Goal: Task Accomplishment & Management: Use online tool/utility

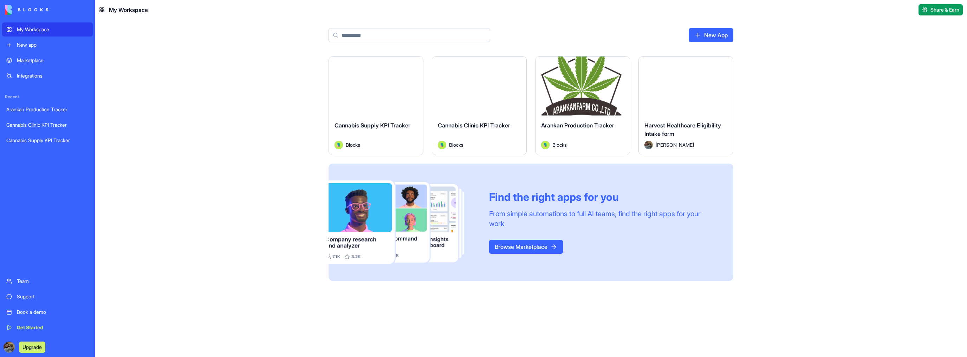
click at [588, 79] on button "Launch" at bounding box center [582, 86] width 53 height 14
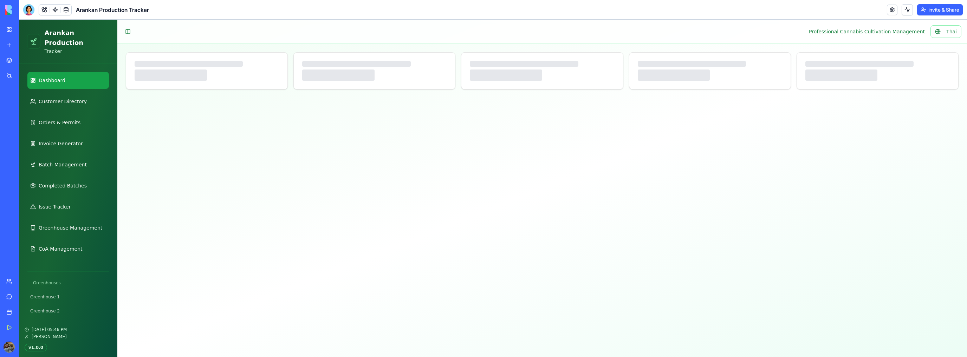
select select "**"
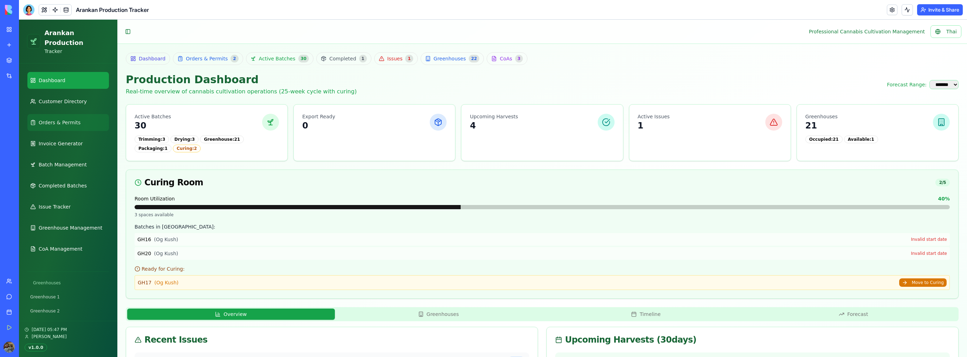
click at [66, 119] on span "Orders & Permits" at bounding box center [60, 122] width 42 height 7
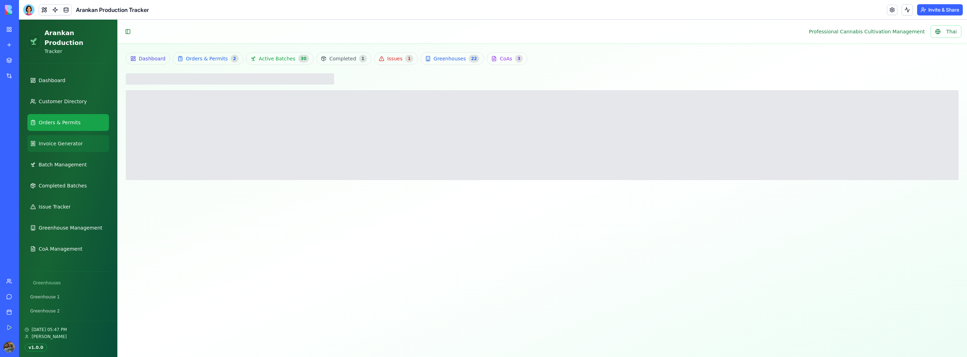
scroll to position [28, 0]
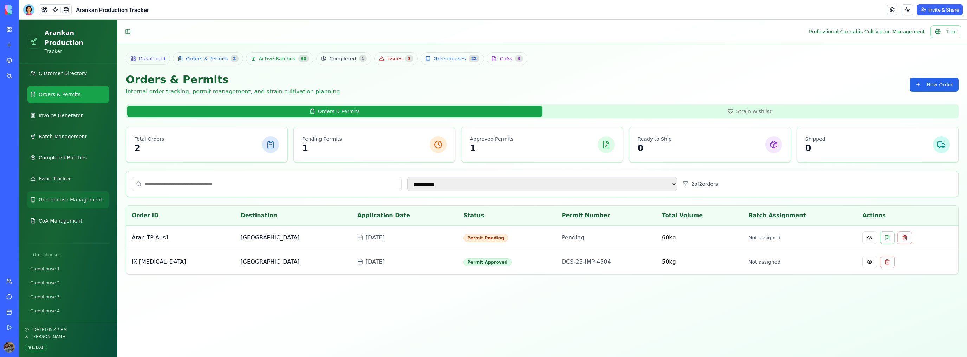
click at [74, 196] on span "Greenhouse Management" at bounding box center [71, 199] width 64 height 7
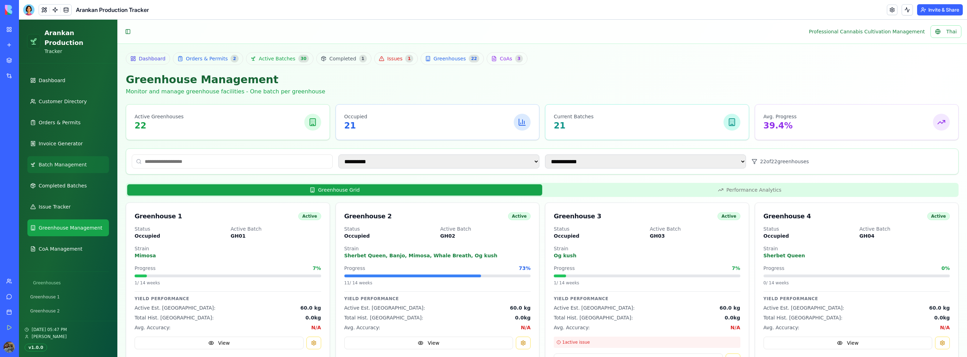
click at [78, 161] on span "Batch Management" at bounding box center [63, 164] width 48 height 7
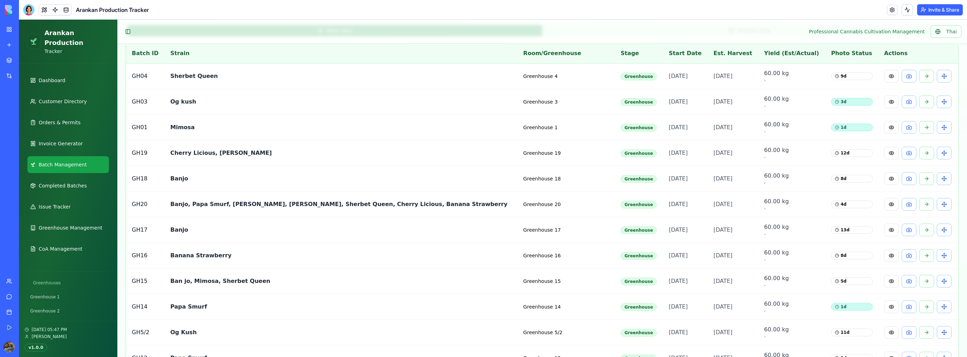
scroll to position [141, 0]
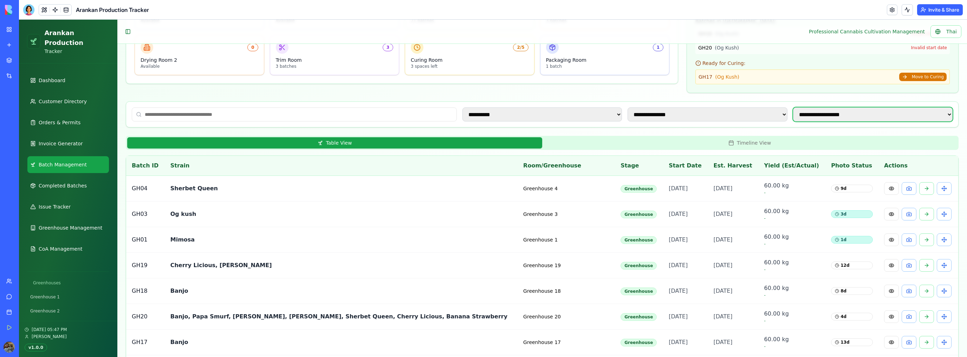
click at [898, 112] on select "**********" at bounding box center [873, 115] width 160 height 14
select select "**********"
click at [793, 108] on select "**********" at bounding box center [873, 115] width 160 height 14
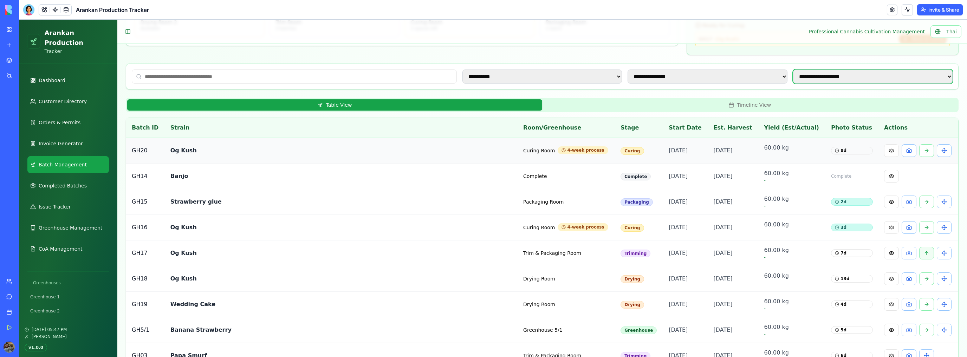
scroll to position [207, 0]
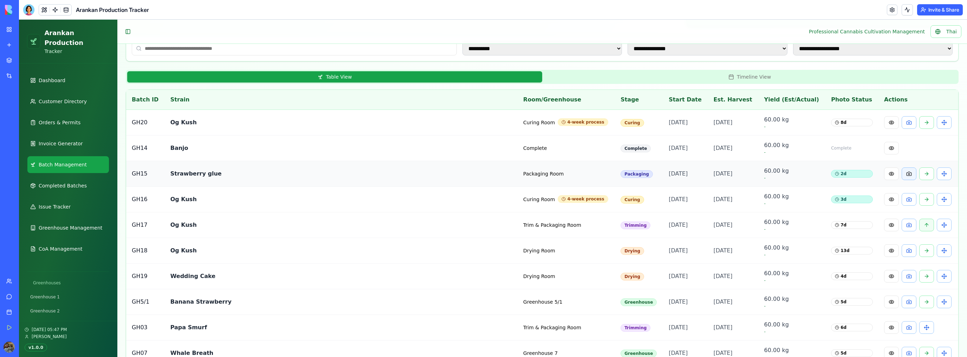
click at [902, 174] on button at bounding box center [909, 174] width 15 height 13
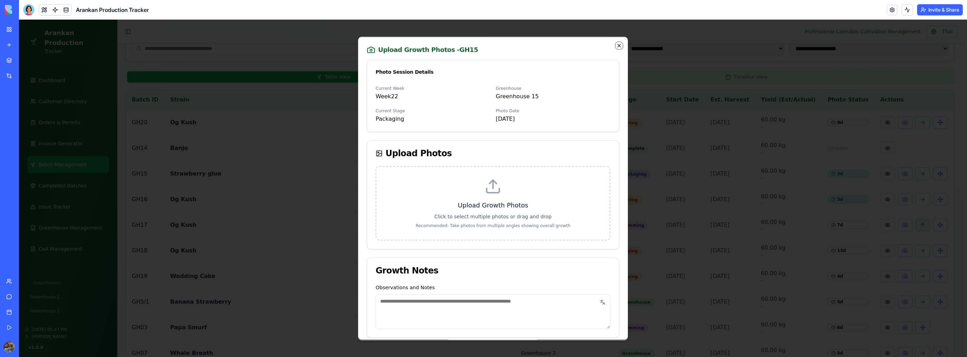
click at [616, 46] on icon "button" at bounding box center [619, 46] width 6 height 6
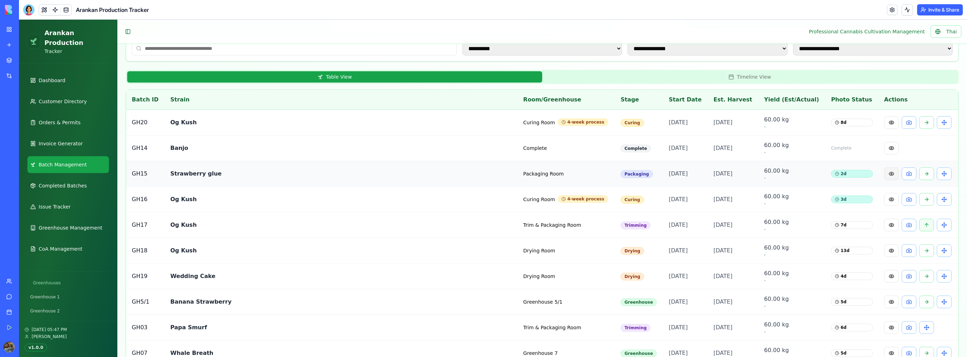
click at [884, 171] on button at bounding box center [891, 174] width 15 height 13
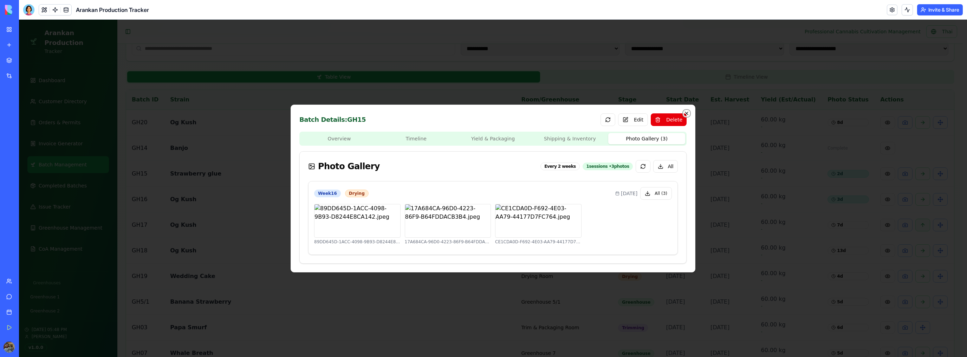
click at [688, 113] on icon "button" at bounding box center [687, 114] width 6 height 6
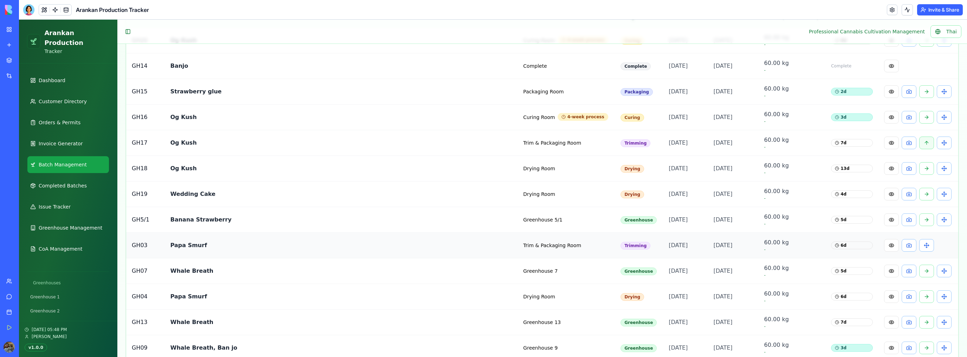
scroll to position [319, 0]
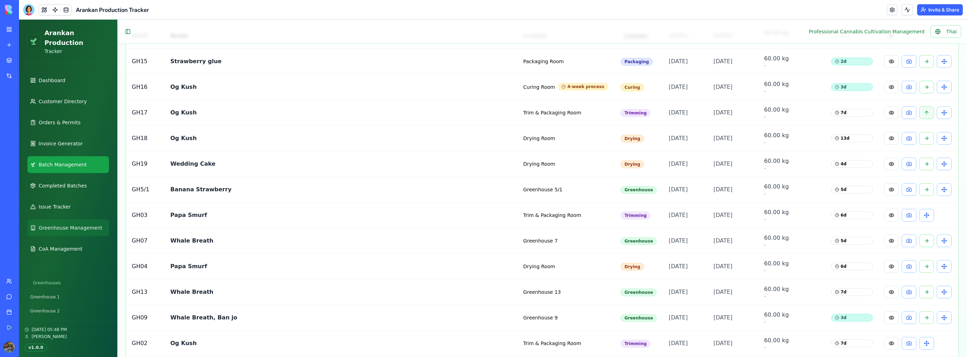
click at [74, 223] on link "Greenhouse Management" at bounding box center [68, 228] width 82 height 17
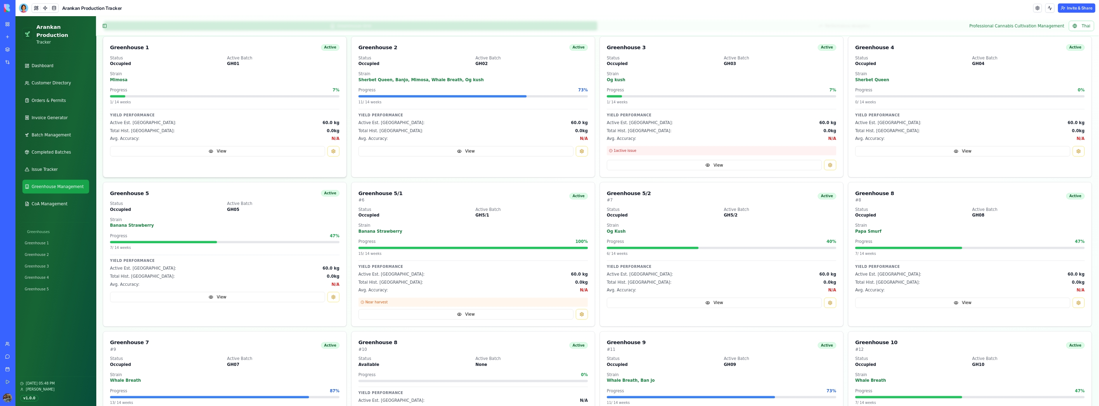
scroll to position [158, 0]
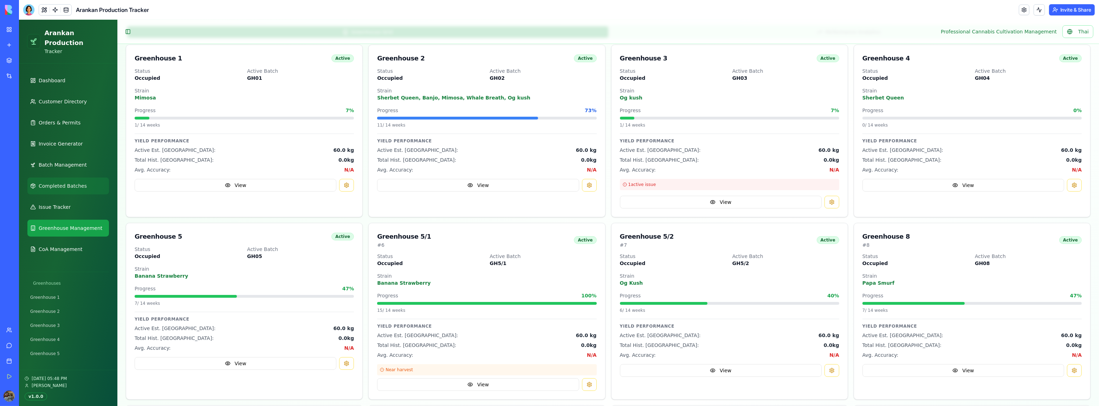
click at [86, 177] on link "Completed Batches" at bounding box center [68, 185] width 82 height 17
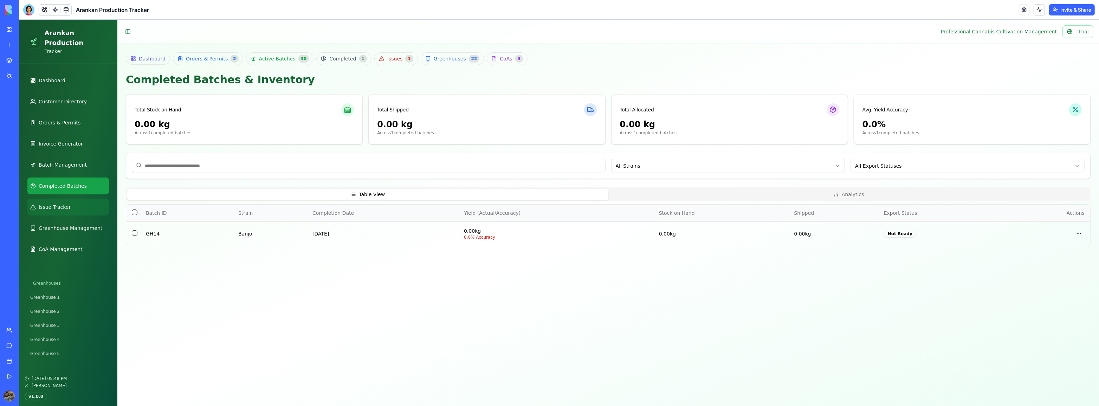
click at [76, 199] on link "Issue Tracker" at bounding box center [68, 207] width 82 height 17
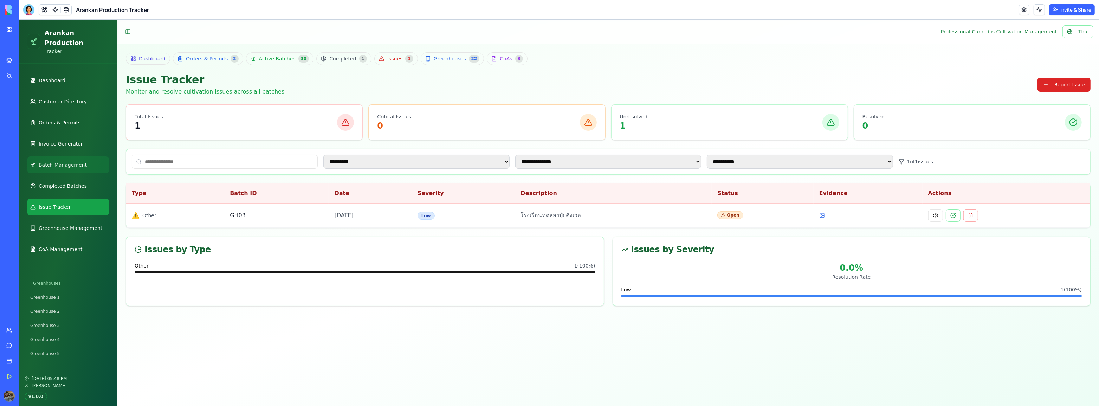
click at [73, 161] on span "Batch Management" at bounding box center [63, 164] width 48 height 7
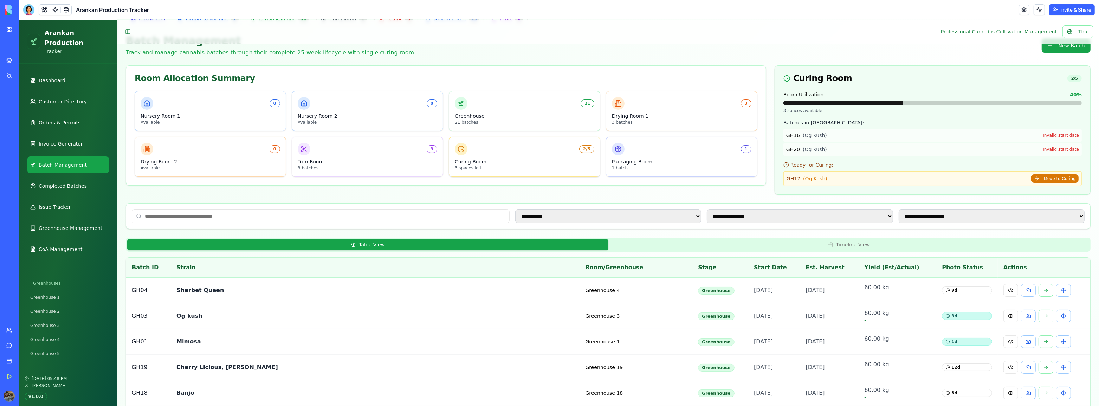
scroll to position [32, 0]
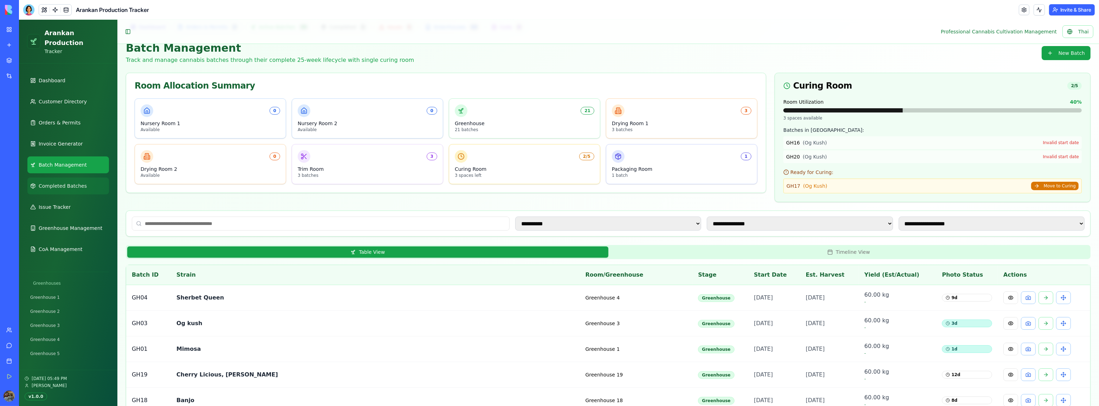
click at [93, 178] on link "Completed Batches" at bounding box center [68, 185] width 82 height 17
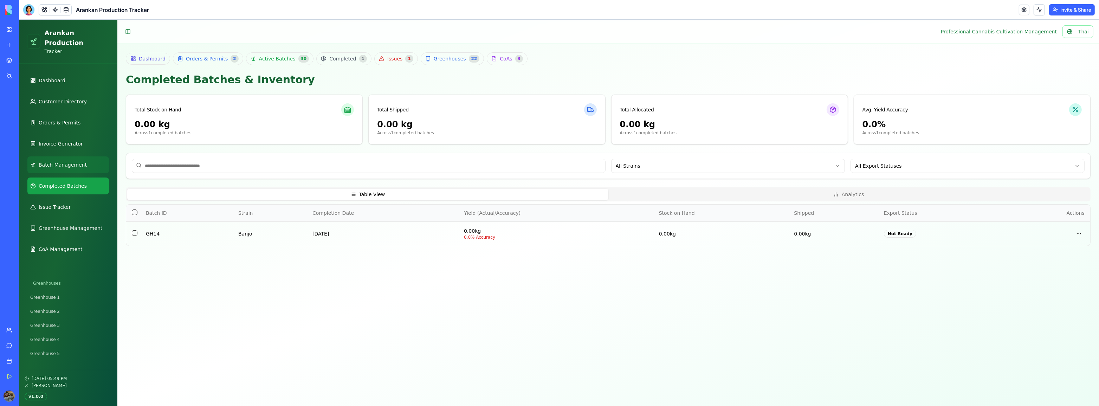
click at [85, 163] on link "Batch Management" at bounding box center [68, 164] width 82 height 17
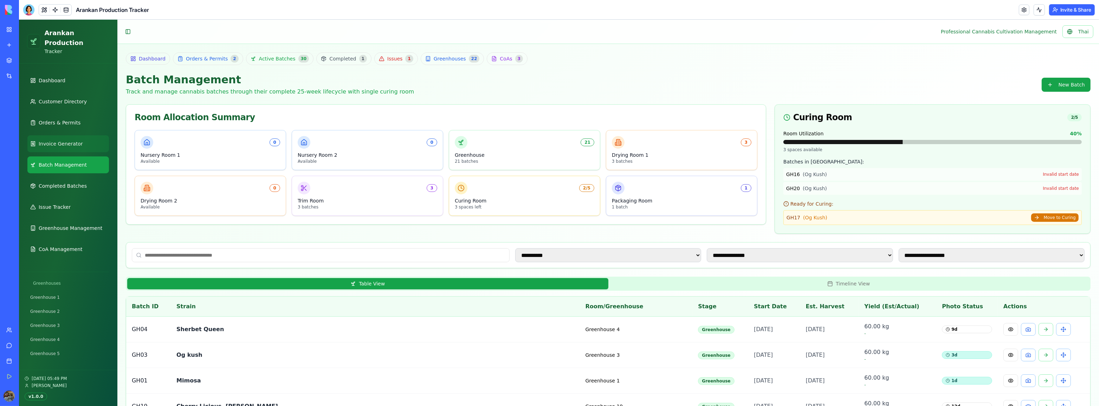
click at [79, 138] on link "Invoice Generator" at bounding box center [68, 143] width 82 height 17
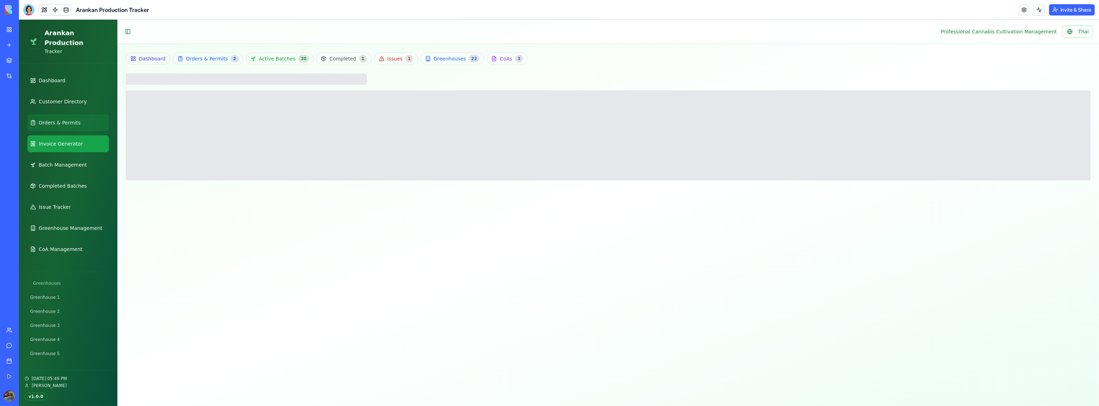
click at [81, 118] on link "Orders & Permits" at bounding box center [68, 122] width 82 height 17
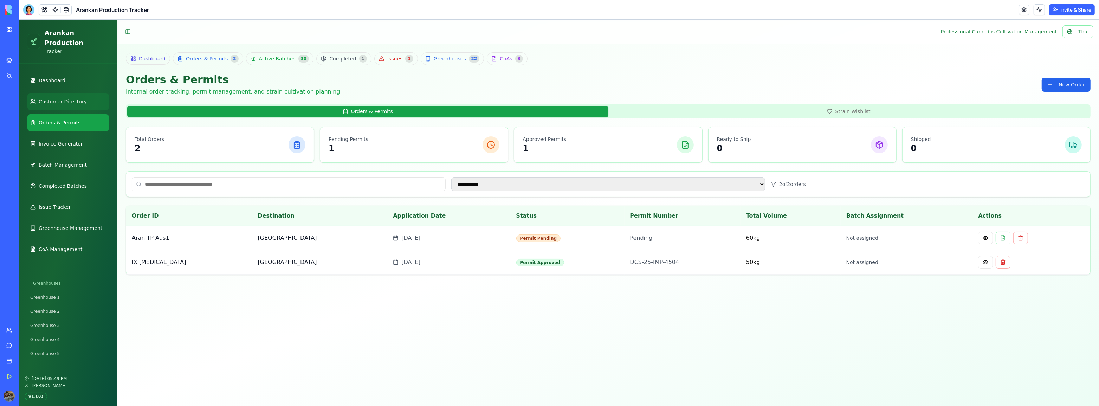
click at [75, 98] on link "Customer Directory" at bounding box center [68, 101] width 82 height 17
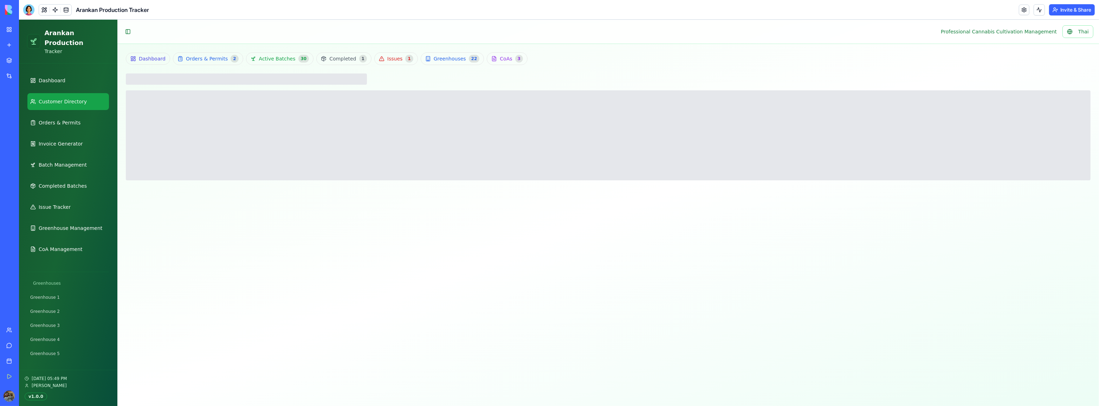
click at [73, 123] on ul "Dashboard Customer Directory Orders & Permits Invoice Generator Batch Managemen…" at bounding box center [68, 165] width 82 height 186
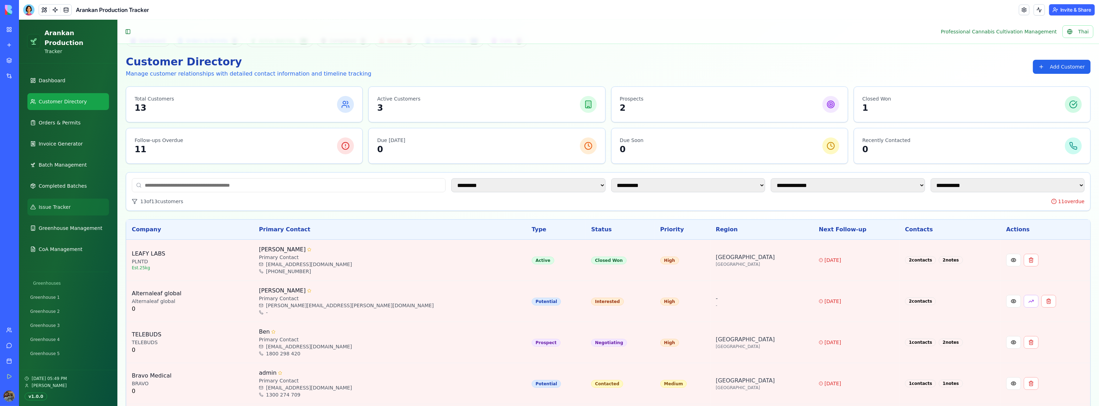
scroll to position [32, 0]
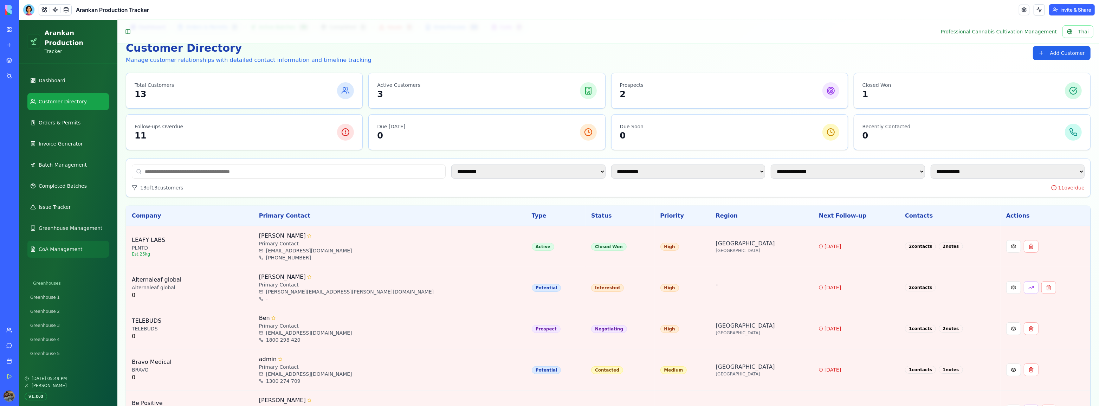
click at [71, 241] on link "CoA Management" at bounding box center [68, 249] width 82 height 17
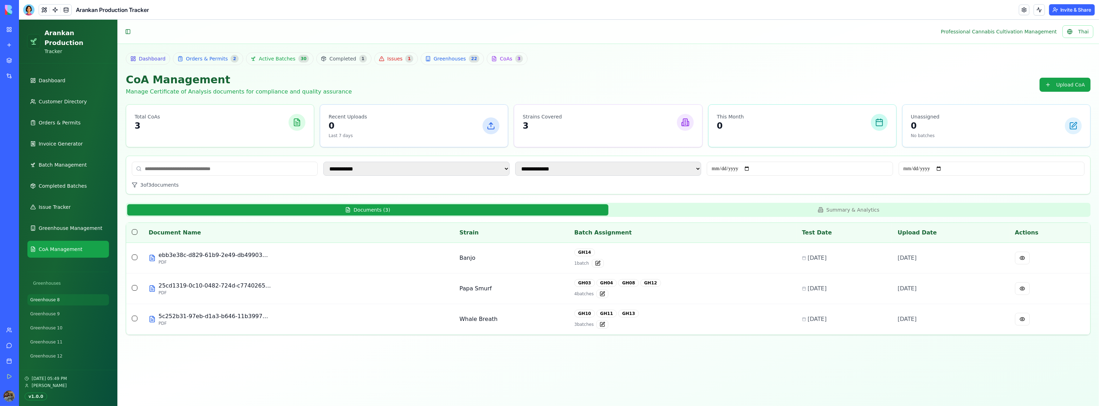
scroll to position [128, 0]
click at [71, 225] on span "Greenhouse Management" at bounding box center [71, 228] width 64 height 7
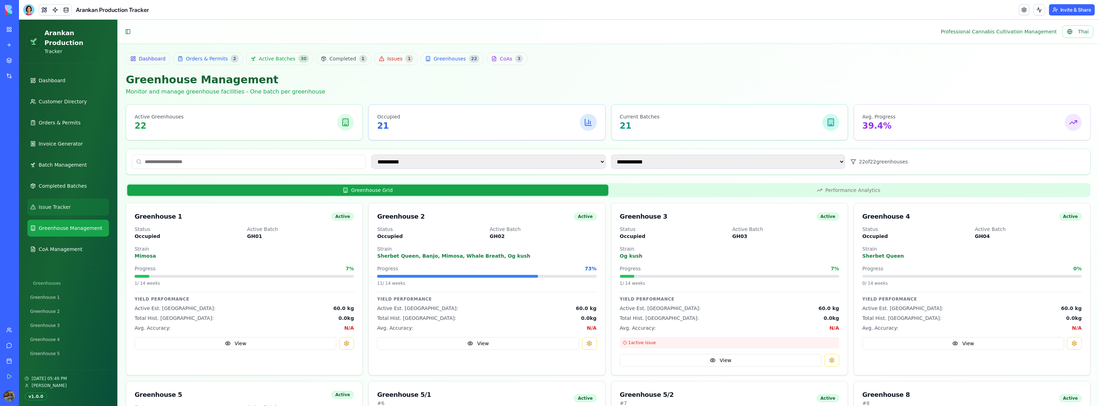
click at [72, 199] on link "Issue Tracker" at bounding box center [68, 207] width 82 height 17
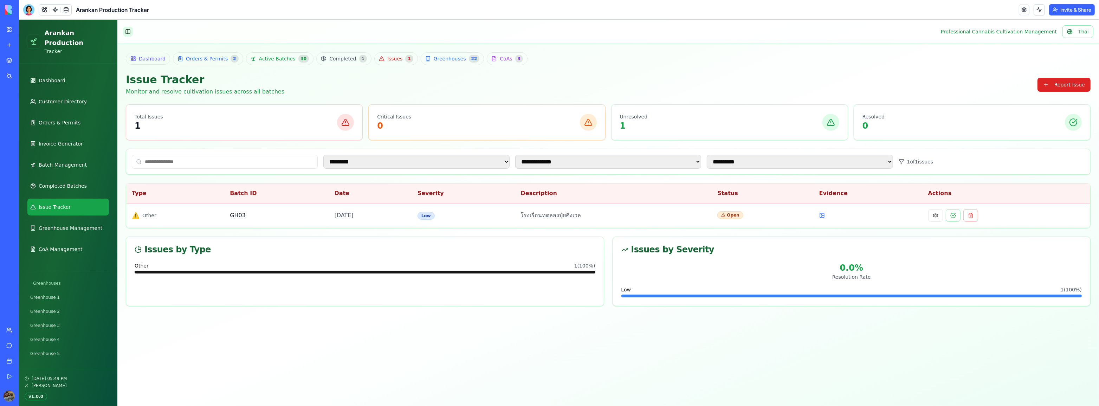
click at [128, 31] on button "Toggle Sidebar" at bounding box center [128, 32] width 10 height 10
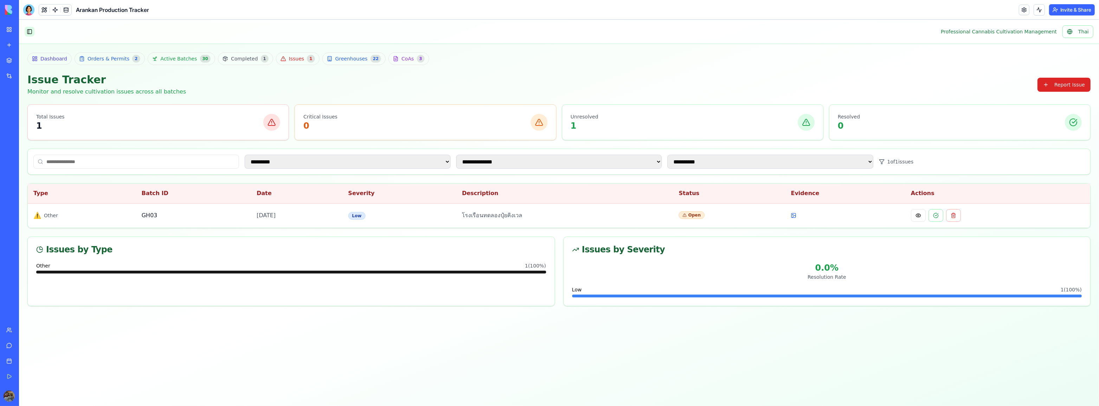
click at [32, 30] on button "Toggle Sidebar" at bounding box center [30, 32] width 10 height 10
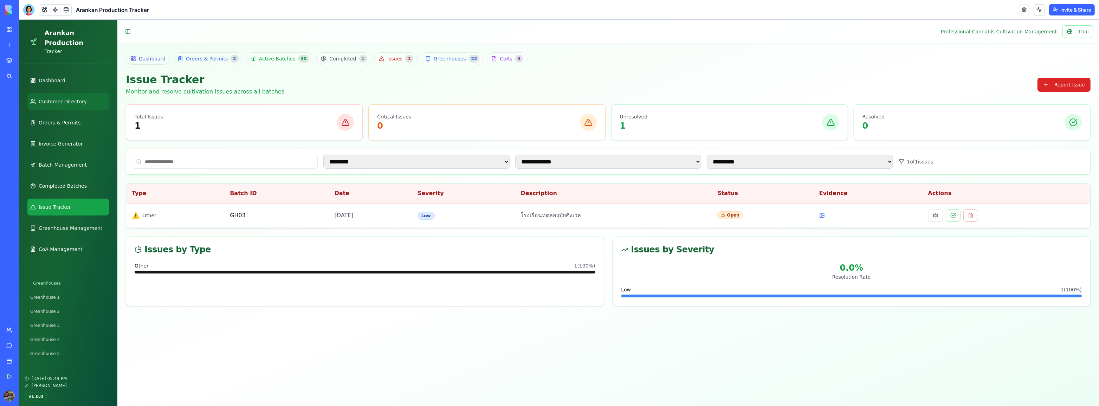
click at [55, 98] on span "Customer Directory" at bounding box center [63, 101] width 48 height 7
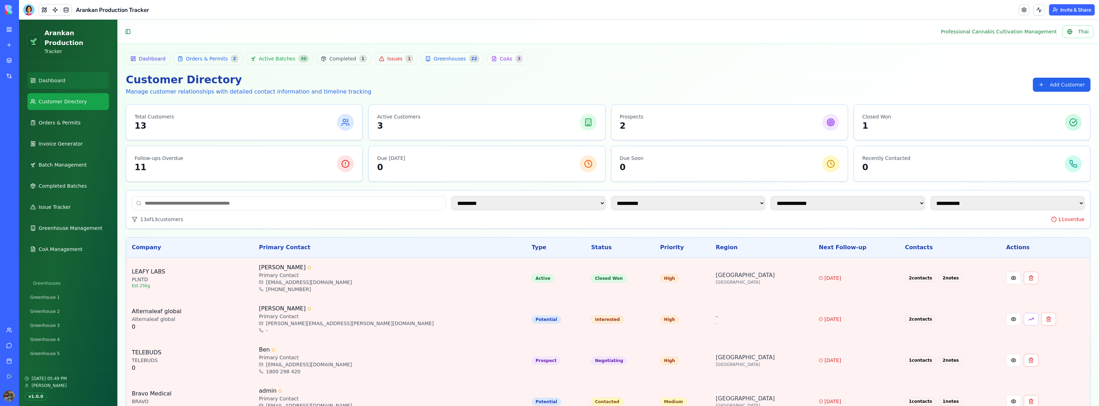
click at [56, 77] on span "Dashboard" at bounding box center [52, 80] width 27 height 7
select select "**"
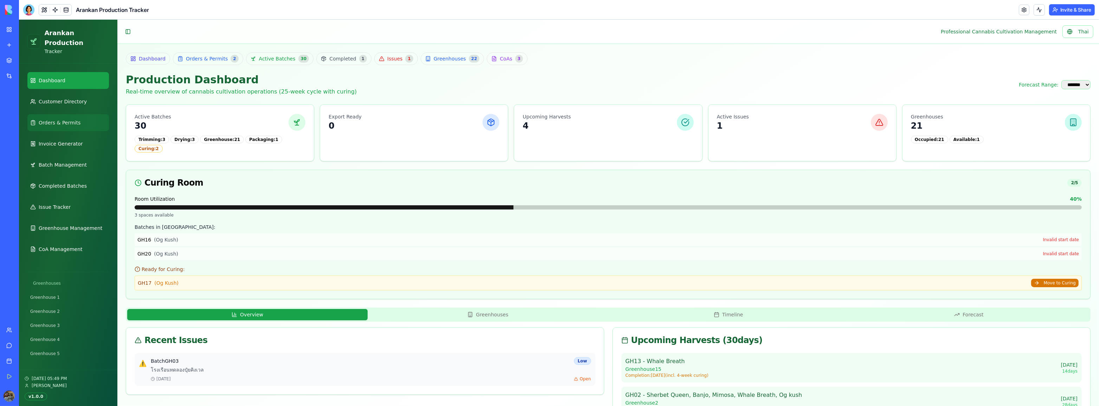
click at [66, 119] on span "Orders & Permits" at bounding box center [60, 122] width 42 height 7
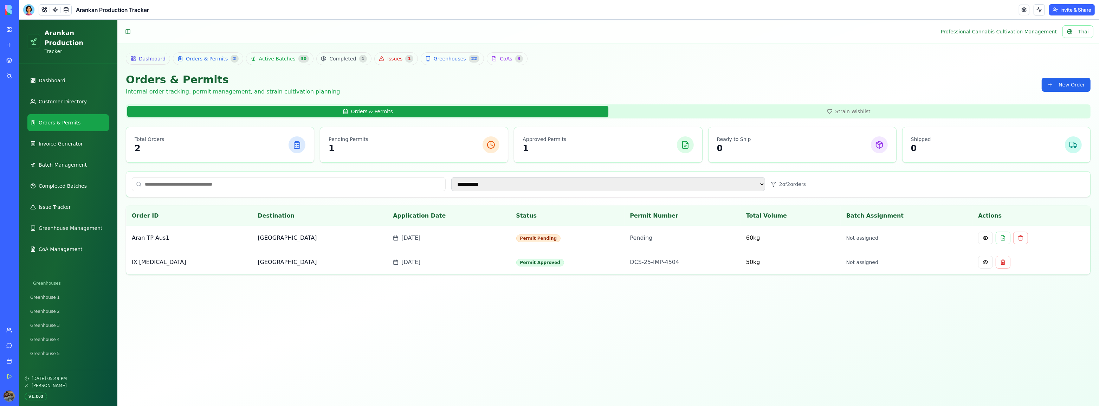
click at [840, 110] on button "Strain Wishlist" at bounding box center [848, 111] width 481 height 11
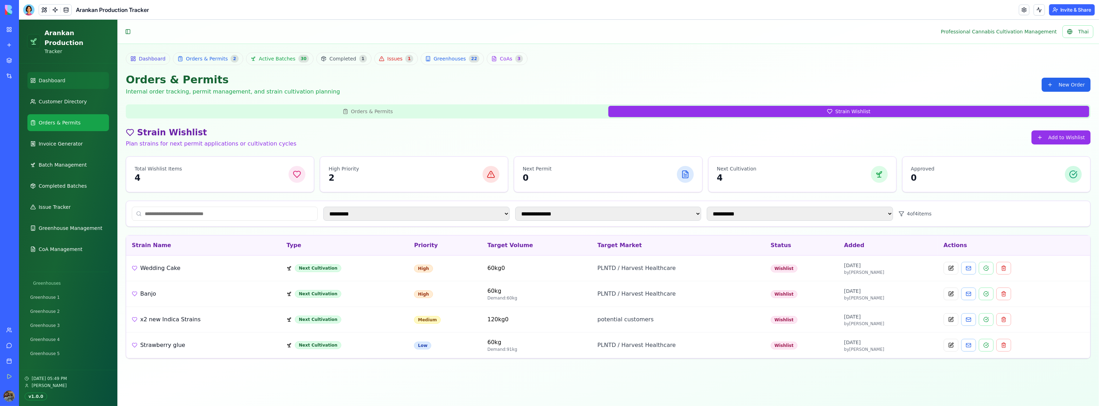
click at [64, 72] on link "Dashboard" at bounding box center [68, 80] width 82 height 17
select select "**"
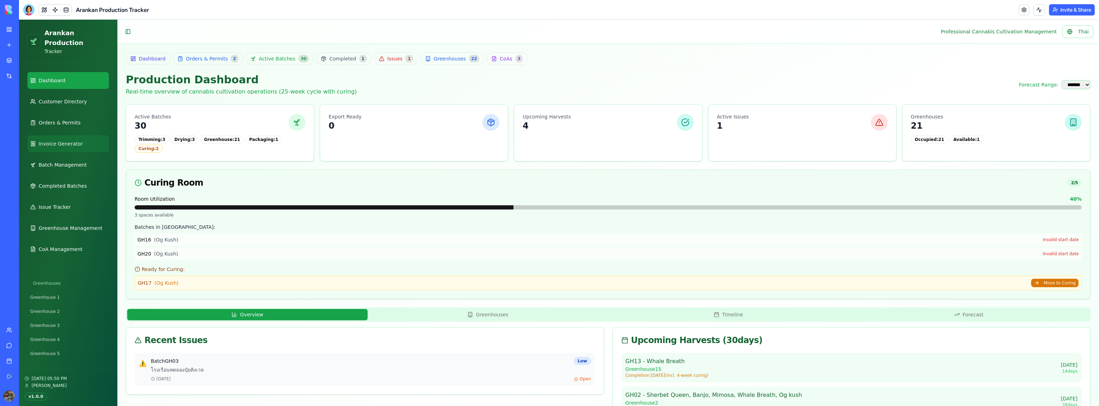
click at [69, 140] on span "Invoice Generator" at bounding box center [61, 143] width 44 height 7
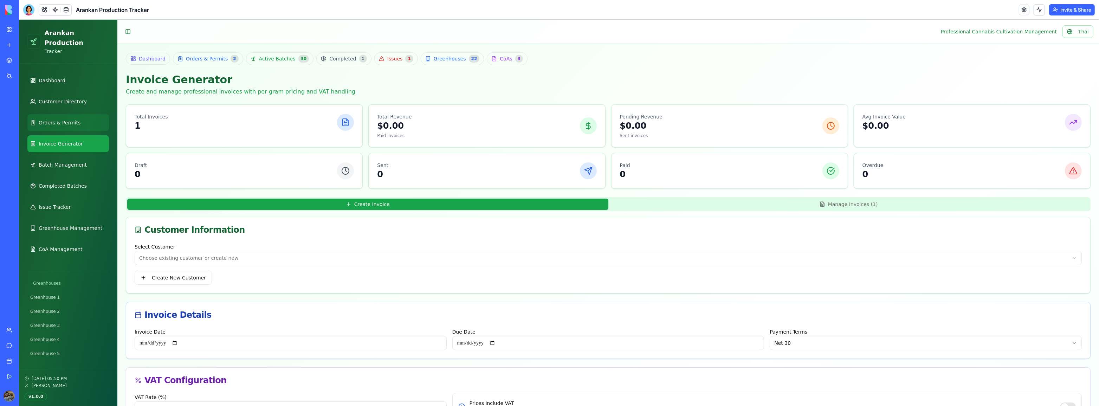
click at [66, 119] on span "Orders & Permits" at bounding box center [60, 122] width 42 height 7
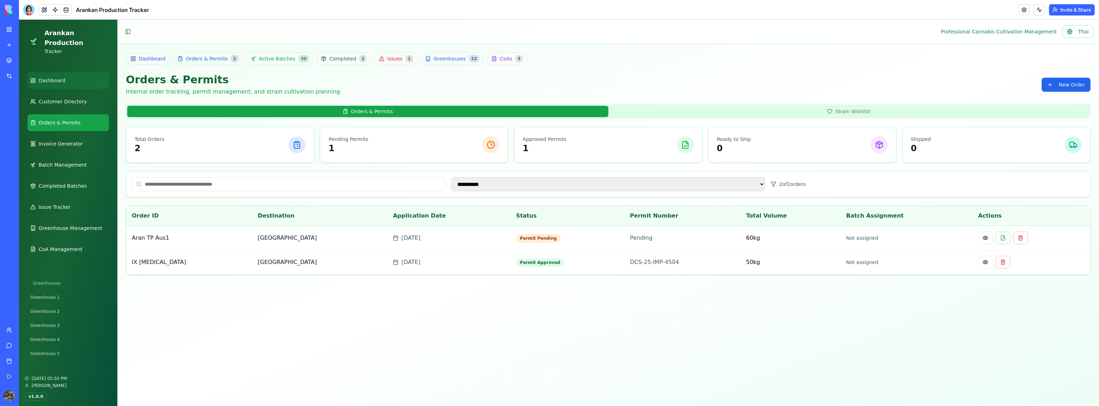
click at [77, 76] on link "Dashboard" at bounding box center [68, 80] width 82 height 17
select select "**"
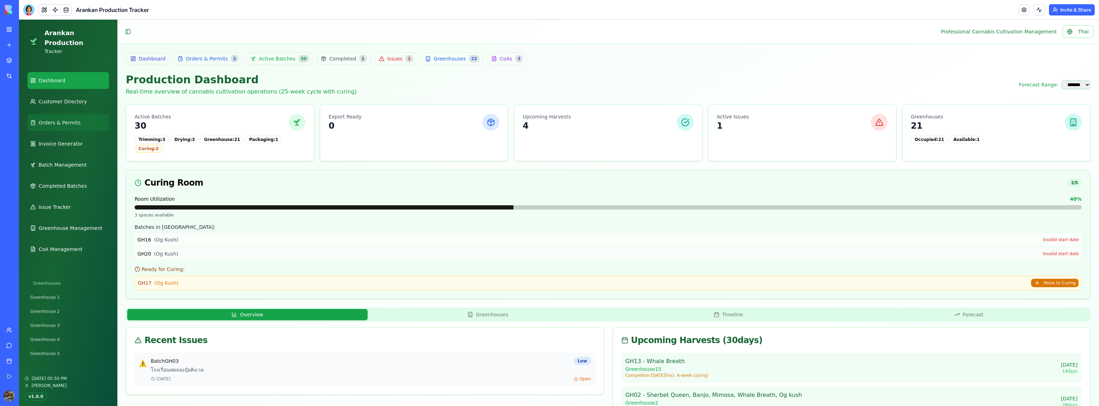
click at [75, 119] on span "Orders & Permits" at bounding box center [60, 122] width 42 height 7
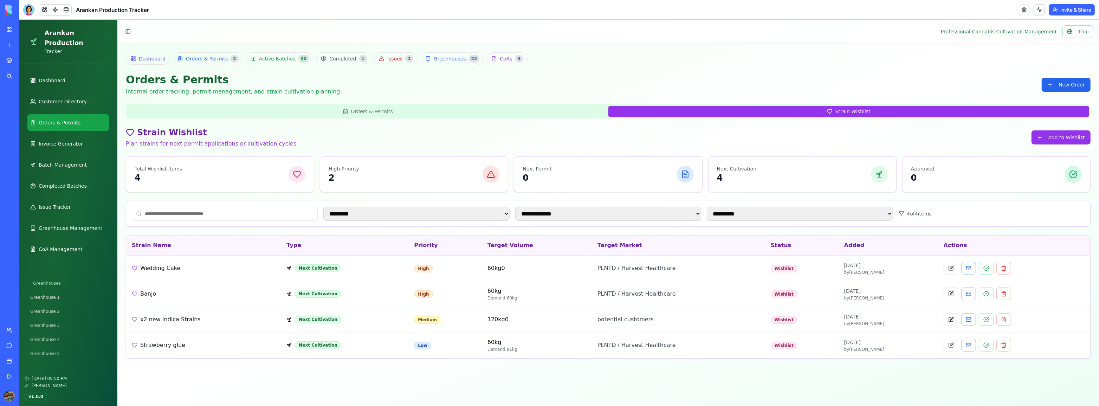
click at [938, 114] on button "Strain Wishlist" at bounding box center [848, 111] width 481 height 11
click at [967, 143] on button "Add to Wishlist" at bounding box center [1060, 137] width 59 height 14
select select "******"
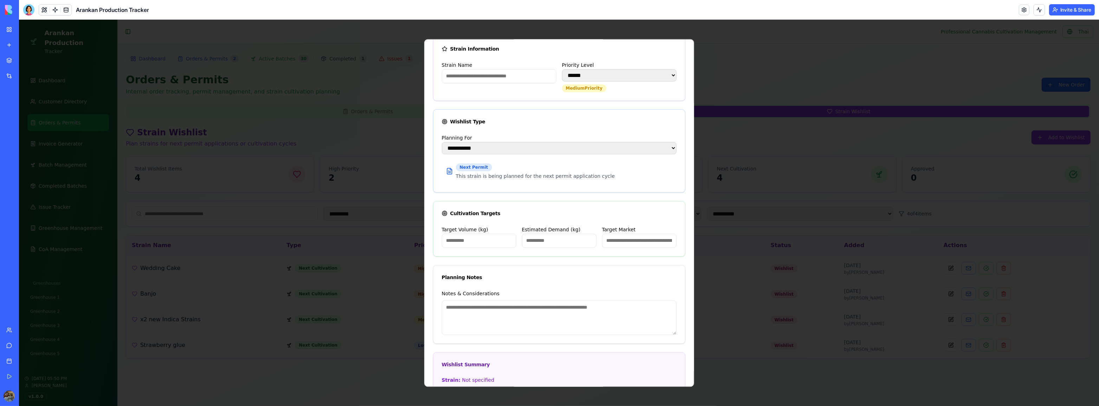
scroll to position [32, 0]
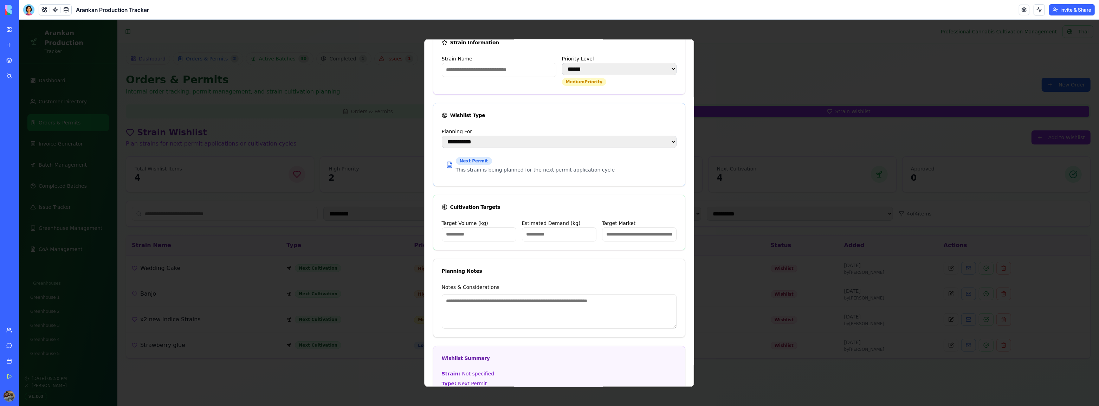
click at [733, 64] on div at bounding box center [559, 213] width 1080 height 386
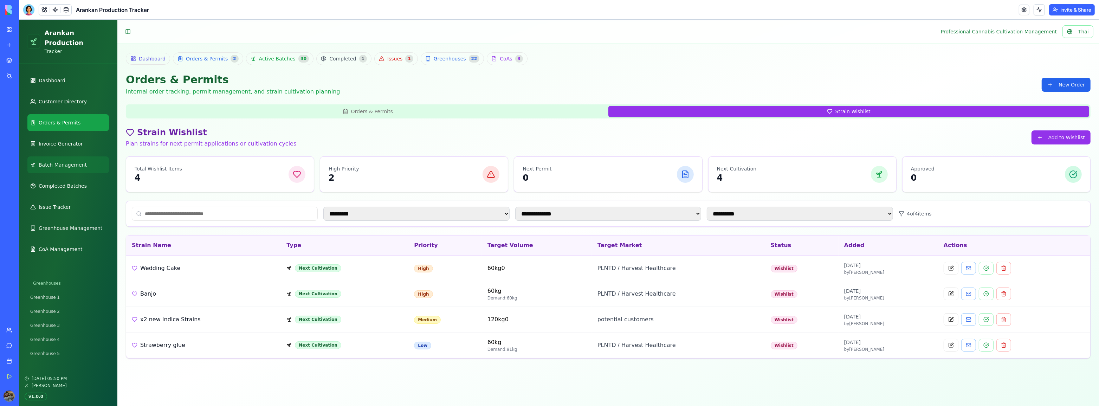
click at [93, 156] on link "Batch Management" at bounding box center [68, 164] width 82 height 17
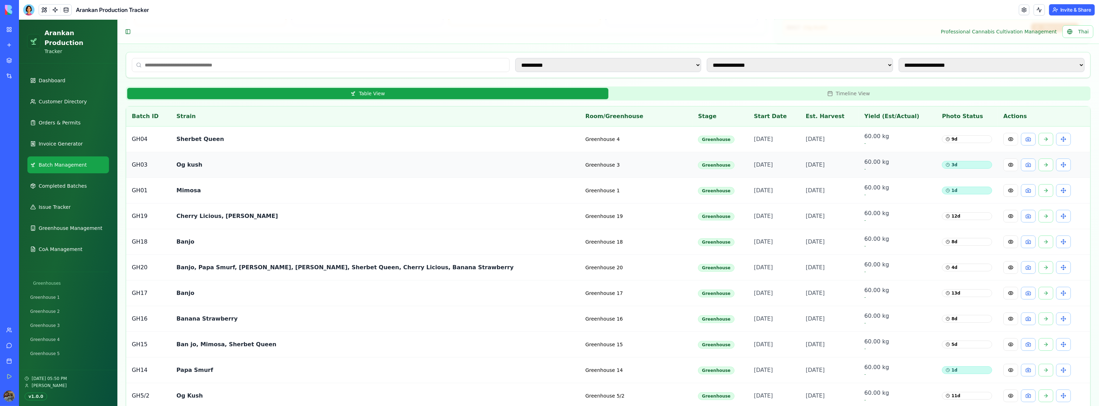
scroll to position [192, 0]
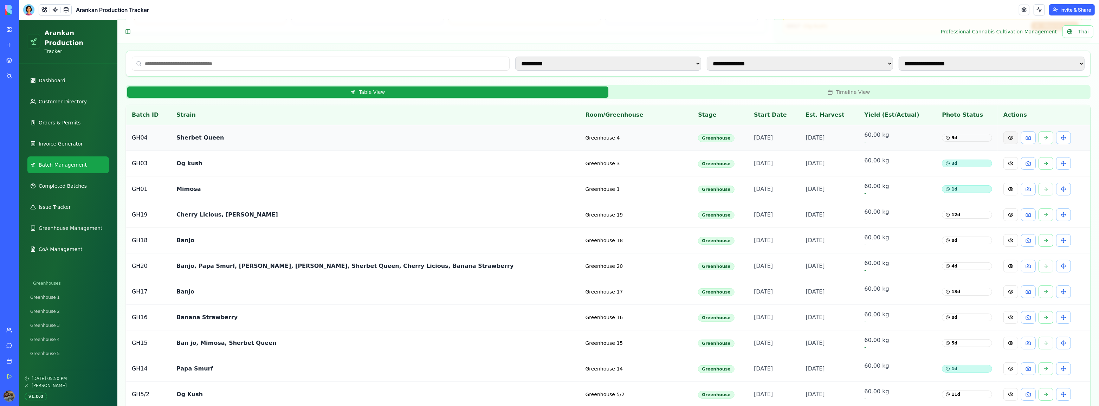
click at [967, 140] on button at bounding box center [1010, 137] width 15 height 13
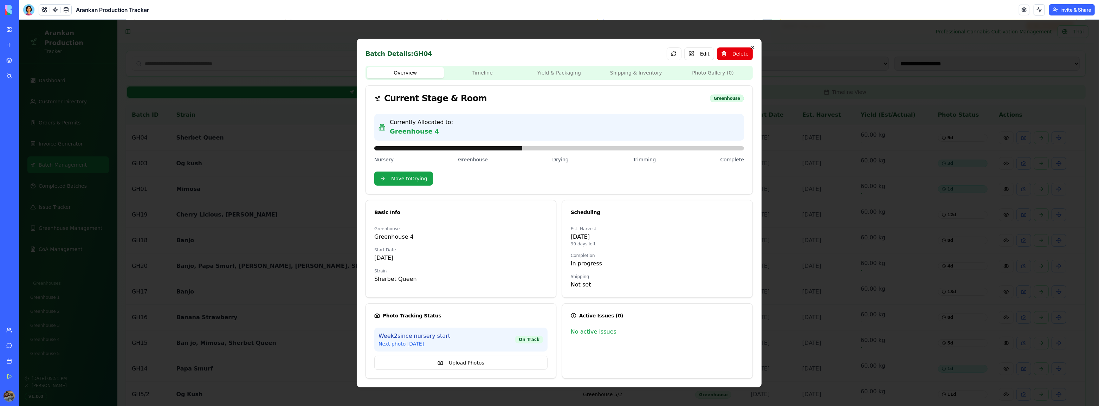
click at [752, 45] on div "Batch Details: GH04 Edit Delete Overview Timeline Yield & Packaging Shipping & …" at bounding box center [559, 213] width 405 height 349
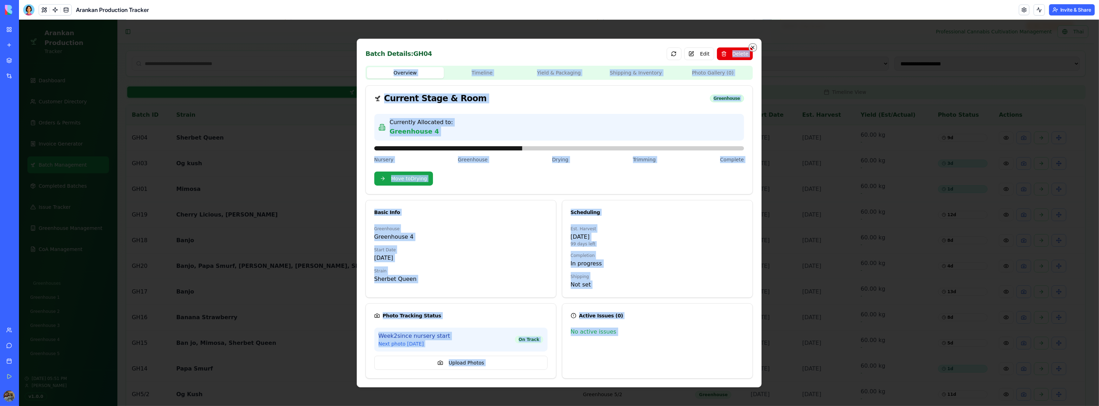
click at [754, 47] on icon "button" at bounding box center [753, 48] width 6 height 6
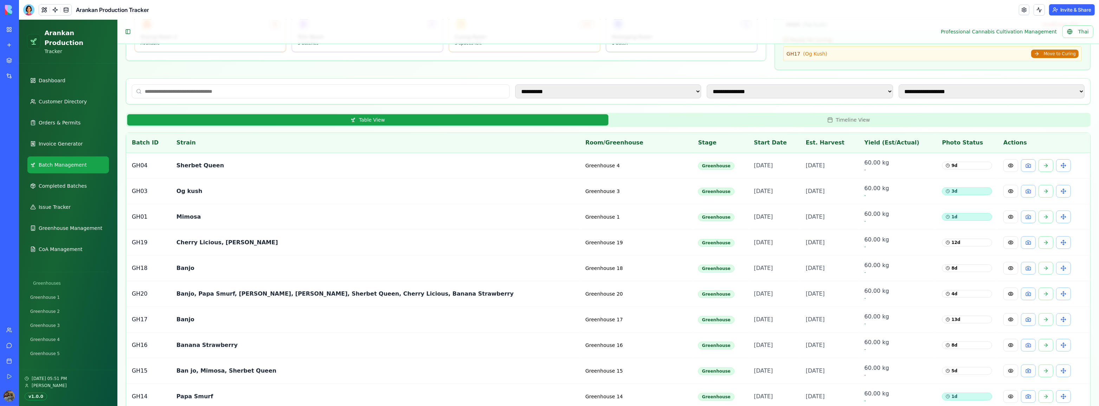
scroll to position [128, 0]
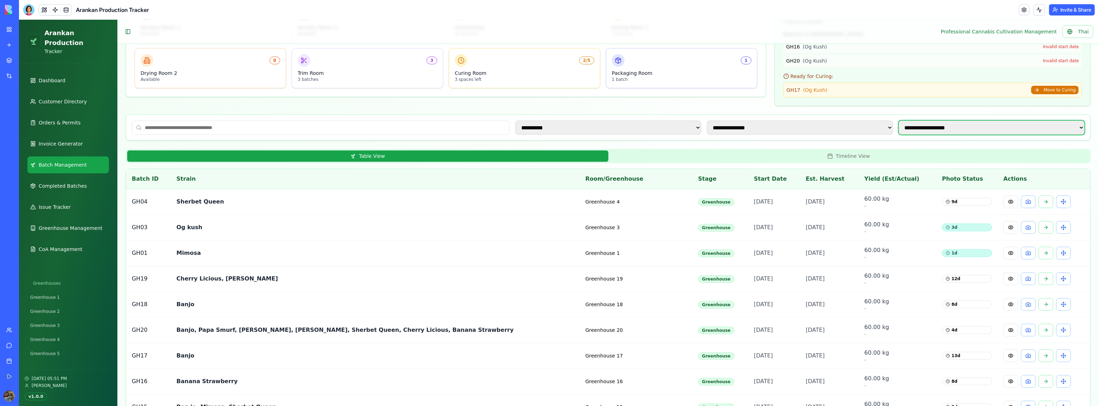
click at [967, 125] on select "**********" at bounding box center [991, 128] width 186 height 14
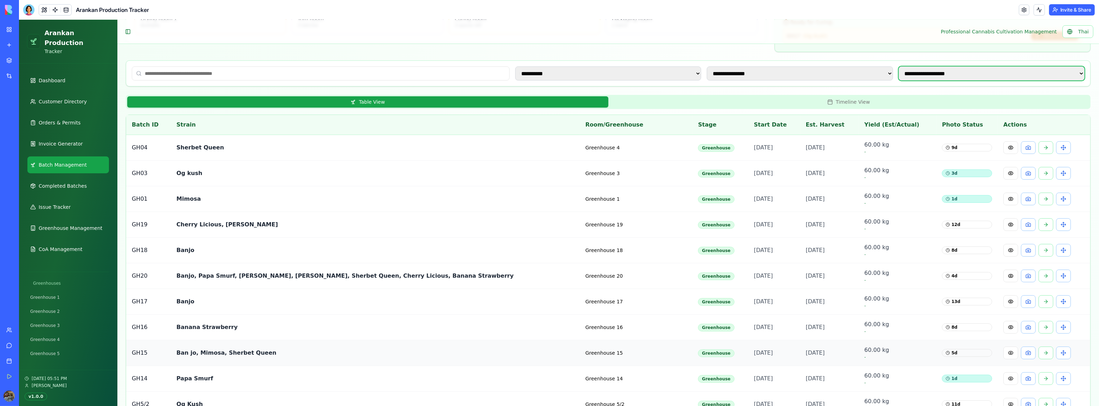
scroll to position [192, 0]
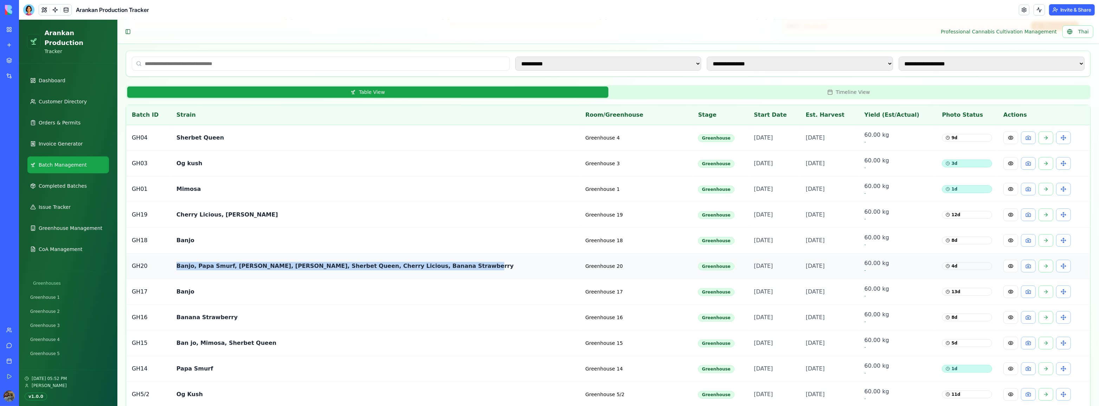
drag, startPoint x: 450, startPoint y: 263, endPoint x: 174, endPoint y: 272, distance: 276.0
click at [174, 272] on td "Banjo, Papa Smurf, [PERSON_NAME], [PERSON_NAME], Sherbet Queen, Cherry Licious,…" at bounding box center [375, 266] width 409 height 26
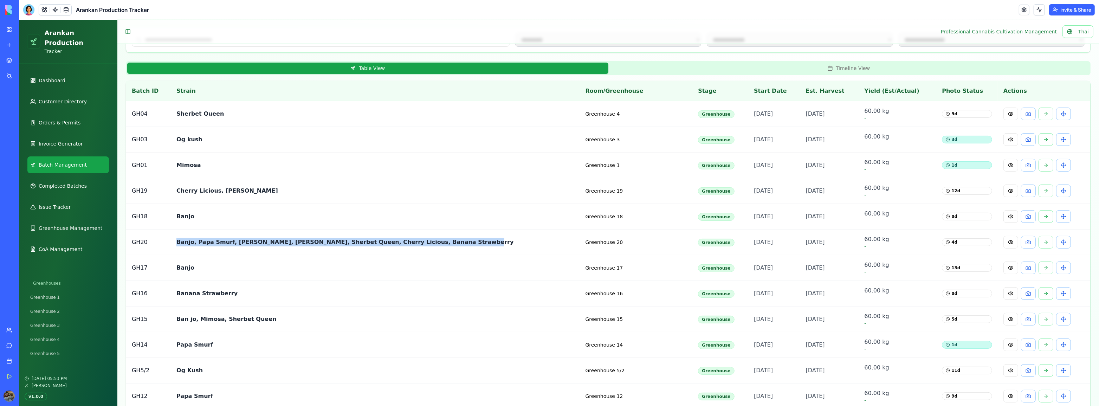
scroll to position [160, 0]
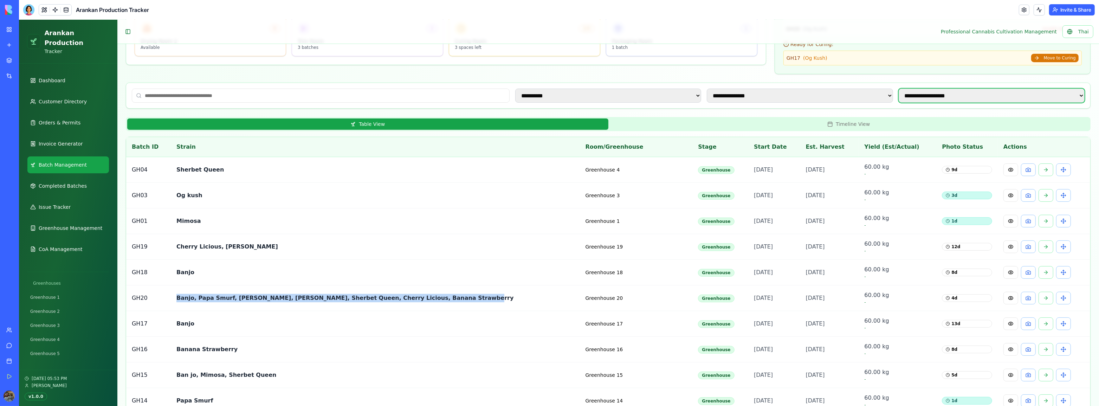
click at [956, 92] on select "**********" at bounding box center [991, 96] width 186 height 14
select select "**********"
click at [898, 89] on select "**********" at bounding box center [991, 96] width 186 height 14
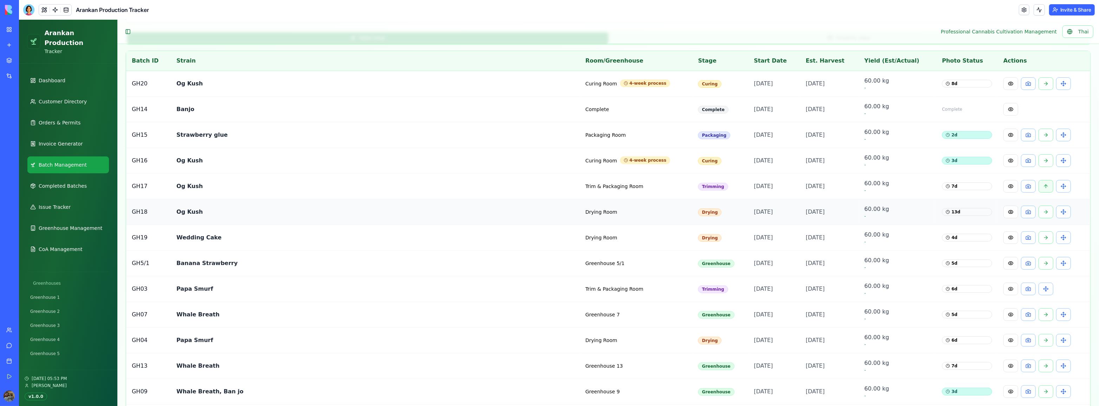
scroll to position [255, 0]
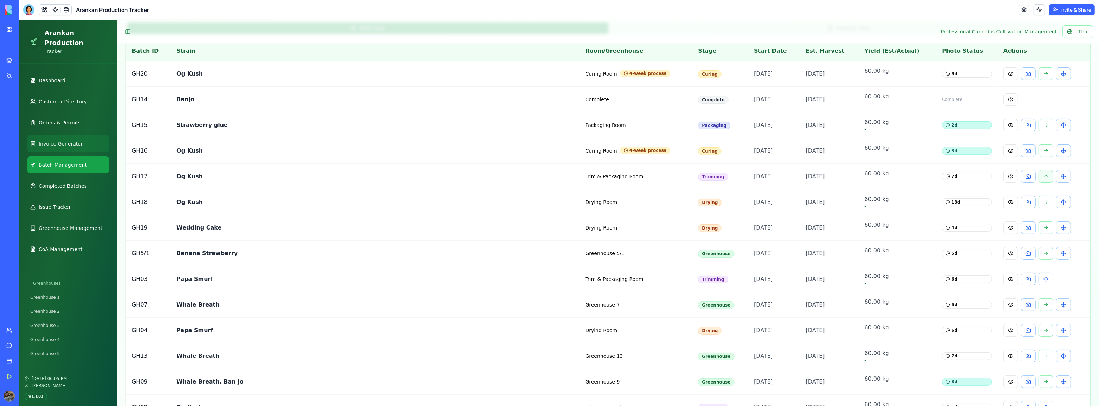
click at [65, 140] on span "Invoice Generator" at bounding box center [61, 143] width 44 height 7
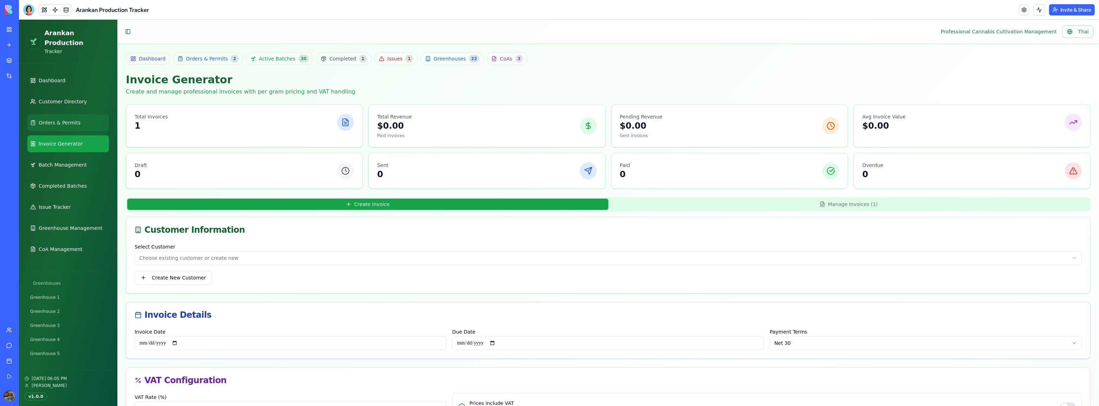
click at [76, 121] on link "Orders & Permits" at bounding box center [68, 122] width 82 height 17
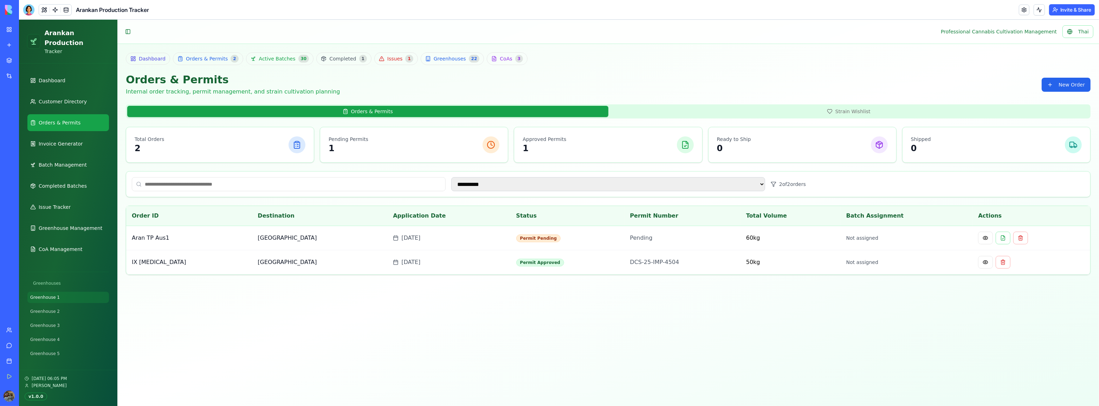
click at [74, 292] on link "Greenhouse 1" at bounding box center [68, 297] width 82 height 11
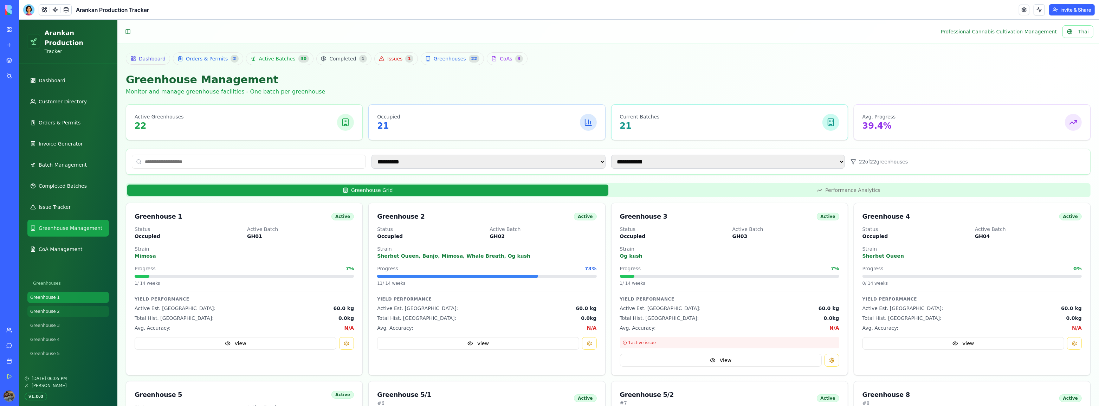
click at [72, 306] on link "Greenhouse 2" at bounding box center [68, 311] width 82 height 11
click at [72, 309] on ul "[GEOGRAPHIC_DATA] 5/1 Greenhouse 5/[GEOGRAPHIC_DATA] [GEOGRAPHIC_DATA] [GEOGRAP…" at bounding box center [68, 325] width 82 height 67
click at [74, 320] on link "Greenhouse 3" at bounding box center [68, 325] width 82 height 11
click at [79, 245] on link "CoA Management" at bounding box center [68, 249] width 82 height 17
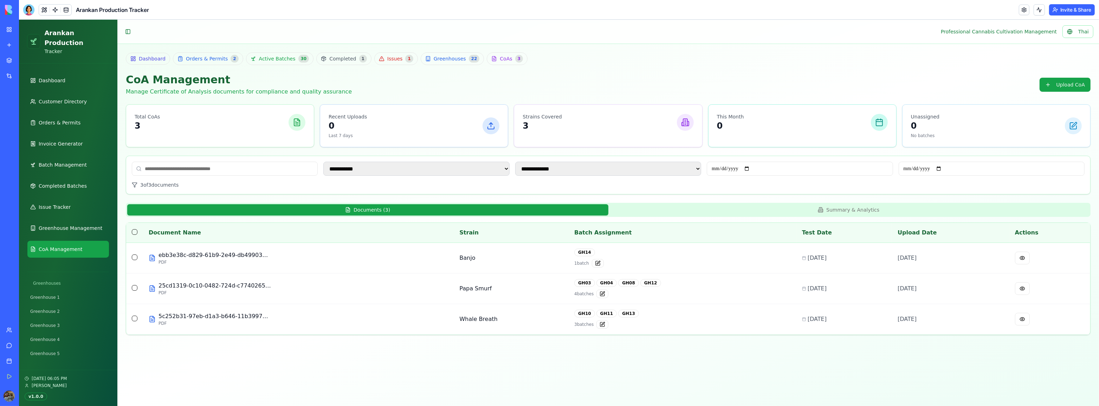
click at [249, 189] on div "**********" at bounding box center [608, 175] width 964 height 38
click at [71, 177] on link "Completed Batches" at bounding box center [68, 185] width 82 height 17
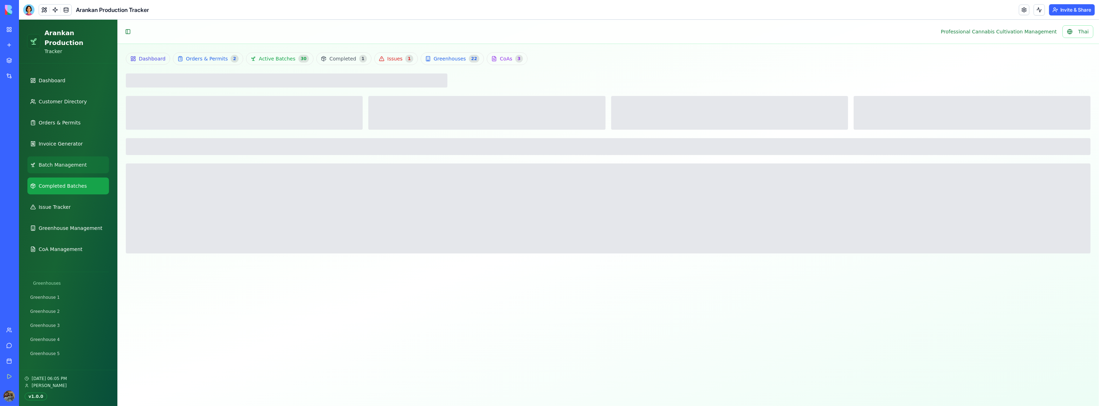
click at [66, 161] on span "Batch Management" at bounding box center [63, 164] width 48 height 7
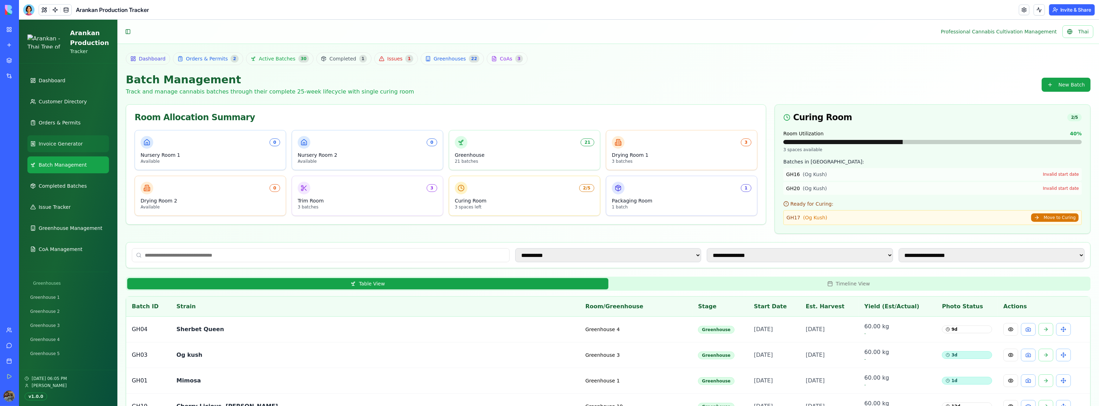
click at [66, 140] on span "Invoice Generator" at bounding box center [61, 143] width 44 height 7
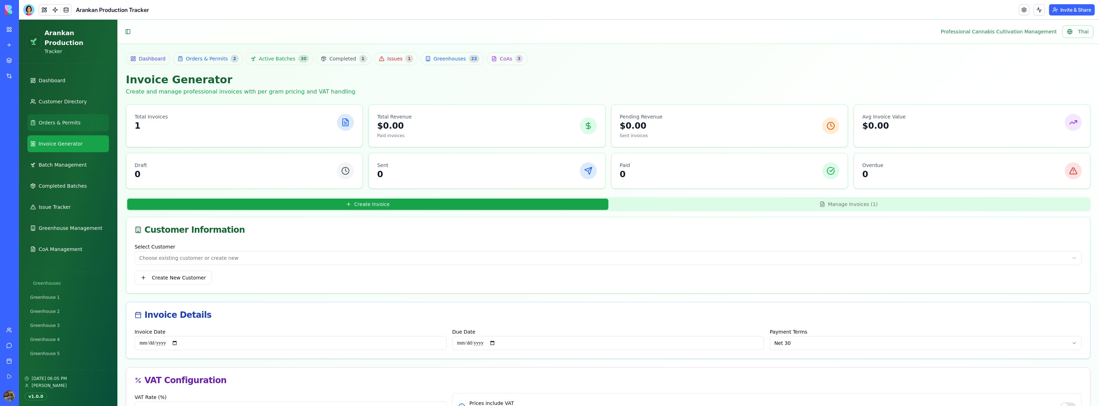
click at [69, 119] on span "Orders & Permits" at bounding box center [60, 122] width 42 height 7
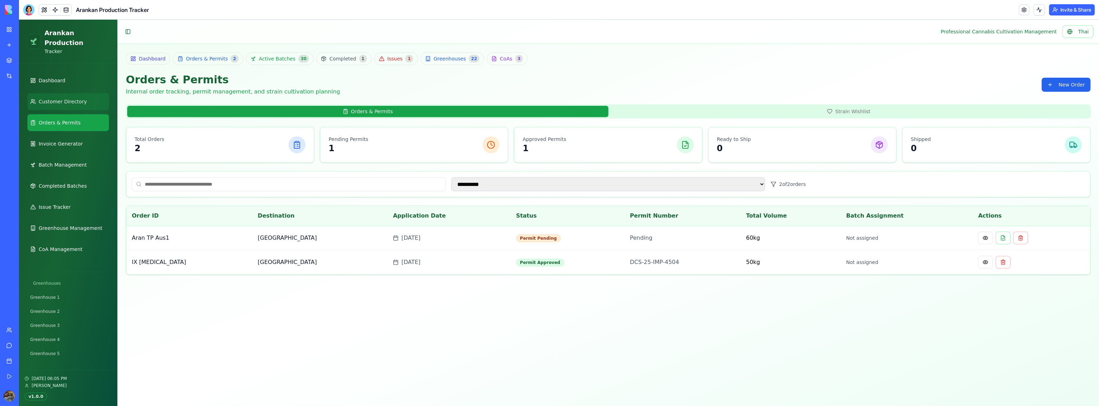
click at [68, 98] on link "Customer Directory" at bounding box center [68, 101] width 82 height 17
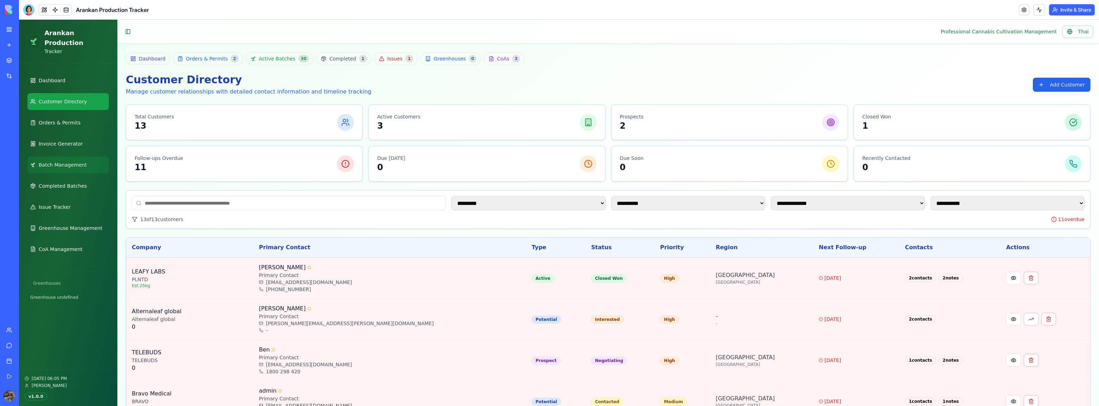
click at [64, 161] on span "Batch Management" at bounding box center [63, 164] width 48 height 7
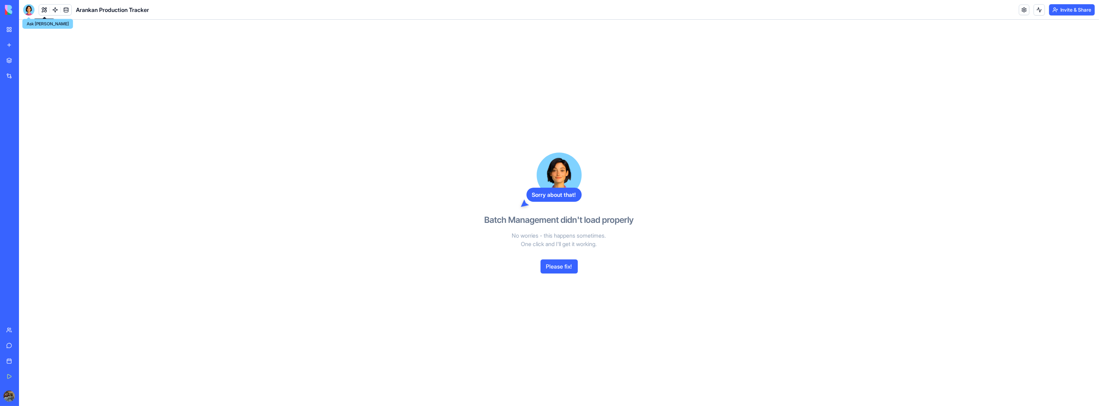
click at [33, 9] on div at bounding box center [28, 9] width 11 height 11
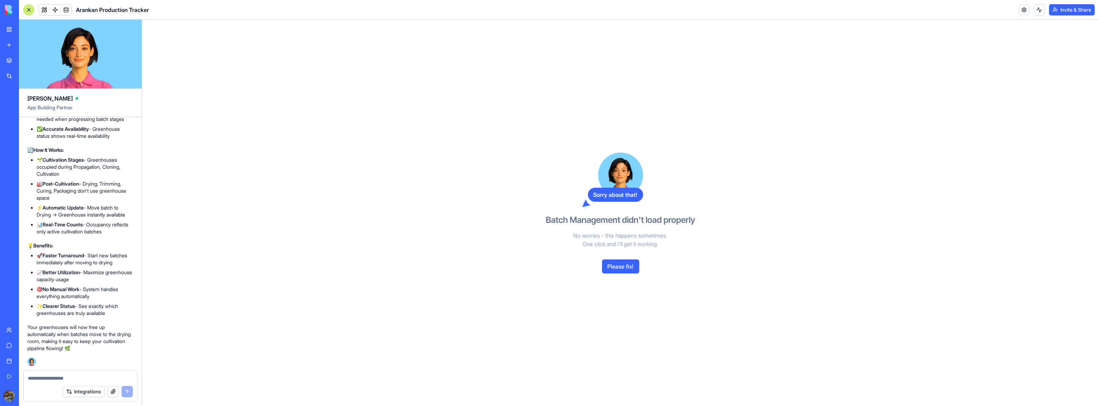
click at [627, 267] on button "Please fix!" at bounding box center [620, 266] width 37 height 14
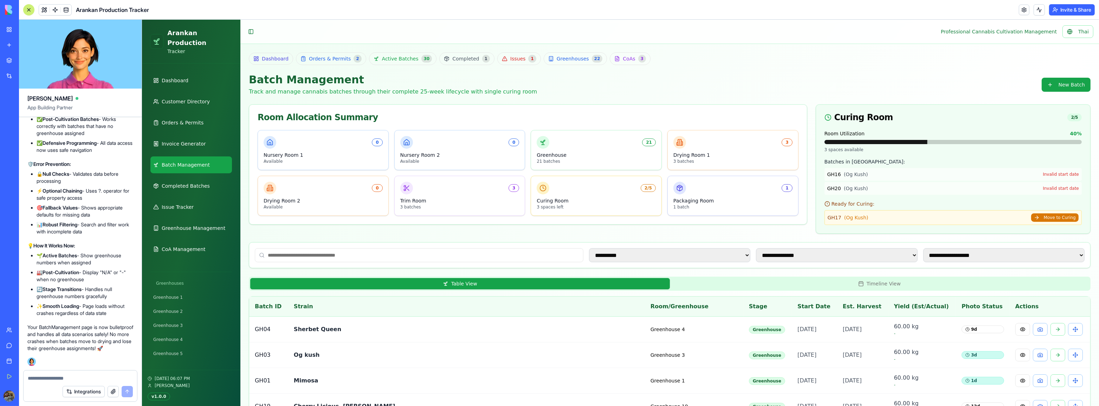
scroll to position [59926, 0]
click at [202, 137] on link "Invoice Generator" at bounding box center [191, 143] width 82 height 17
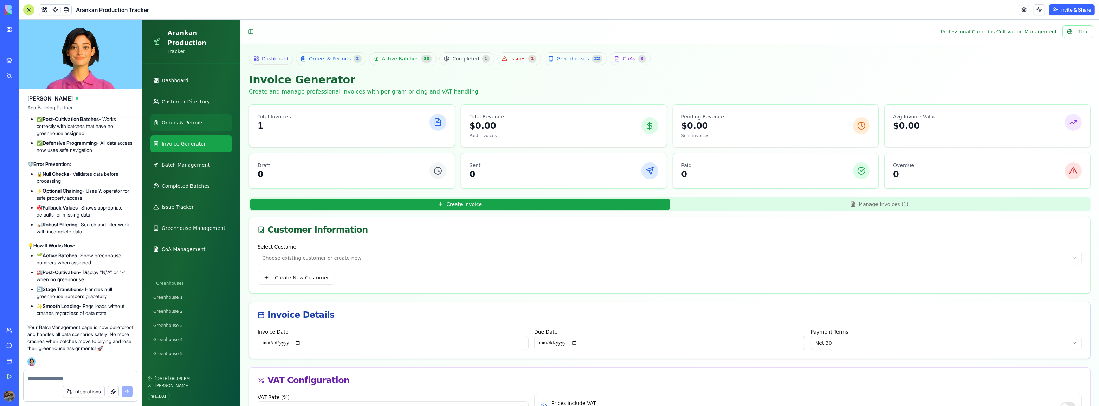
click at [196, 119] on span "Orders & Permits" at bounding box center [182, 122] width 42 height 7
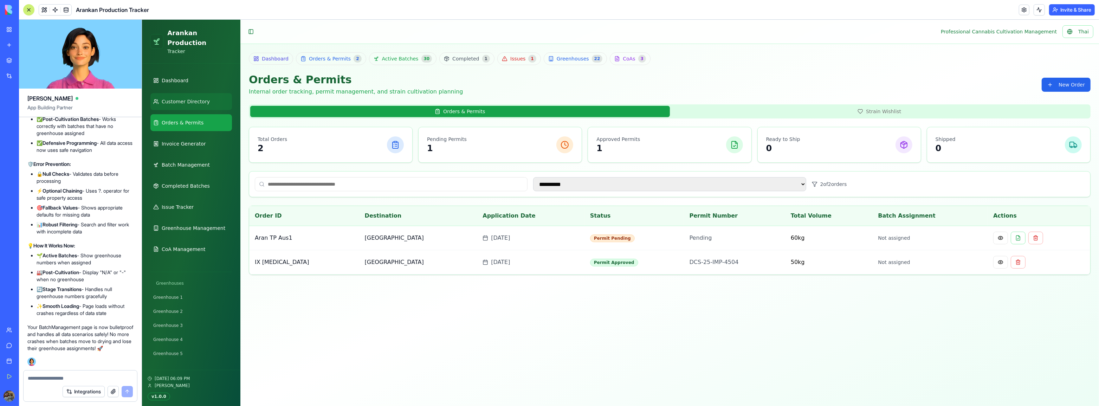
click at [201, 98] on span "Customer Directory" at bounding box center [185, 101] width 48 height 7
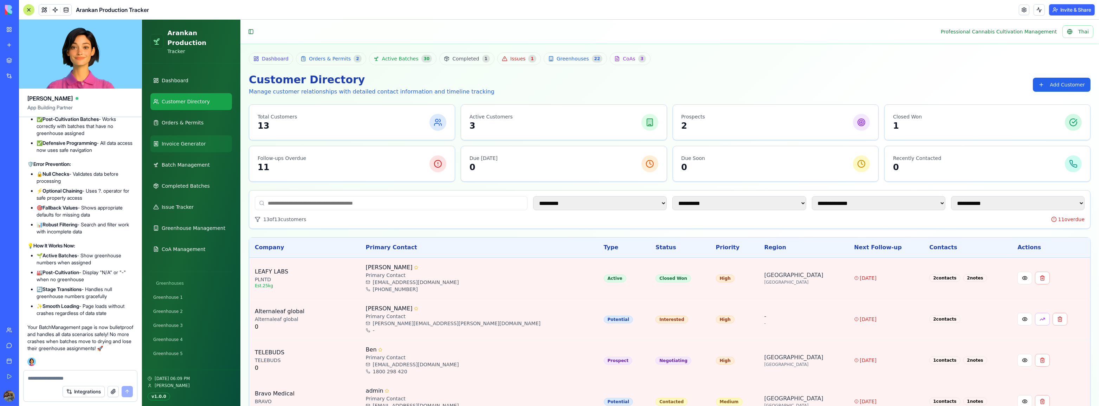
click at [201, 135] on link "Invoice Generator" at bounding box center [191, 143] width 82 height 17
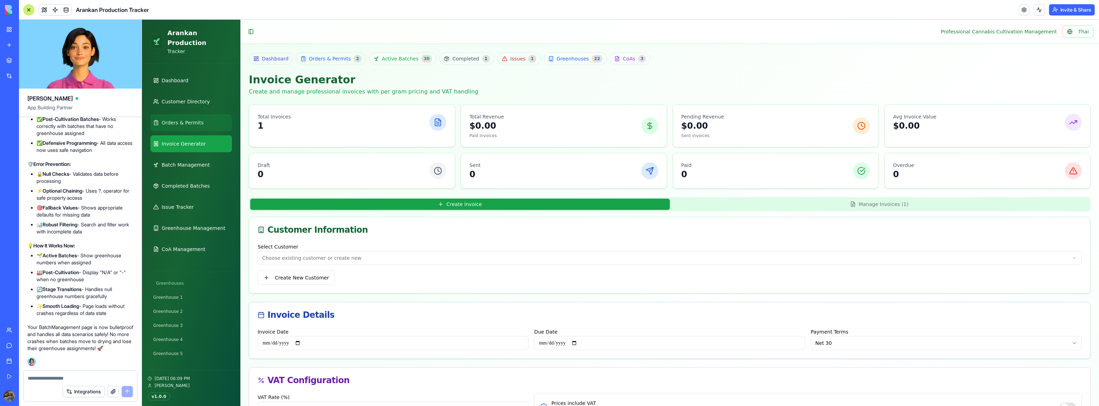
click at [209, 114] on link "Orders & Permits" at bounding box center [191, 122] width 82 height 17
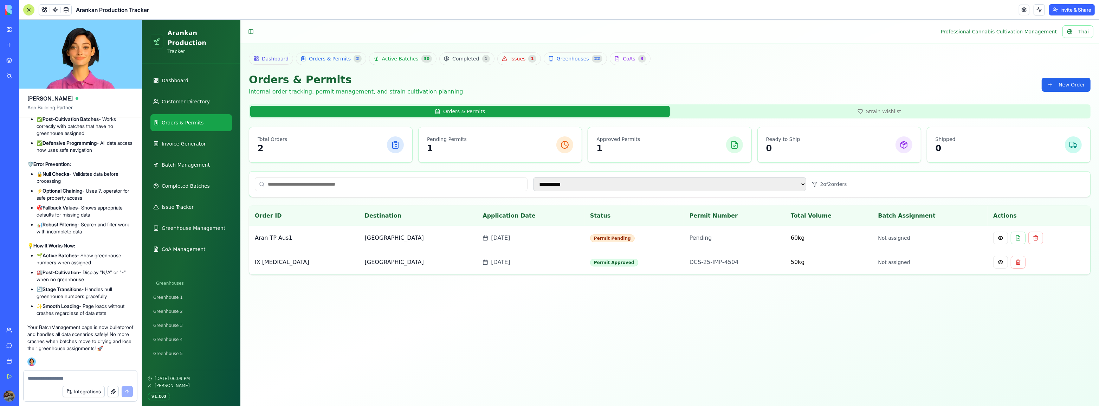
click at [629, 307] on main "**********" at bounding box center [669, 213] width 858 height 386
click at [187, 140] on span "Invoice Generator" at bounding box center [183, 143] width 44 height 7
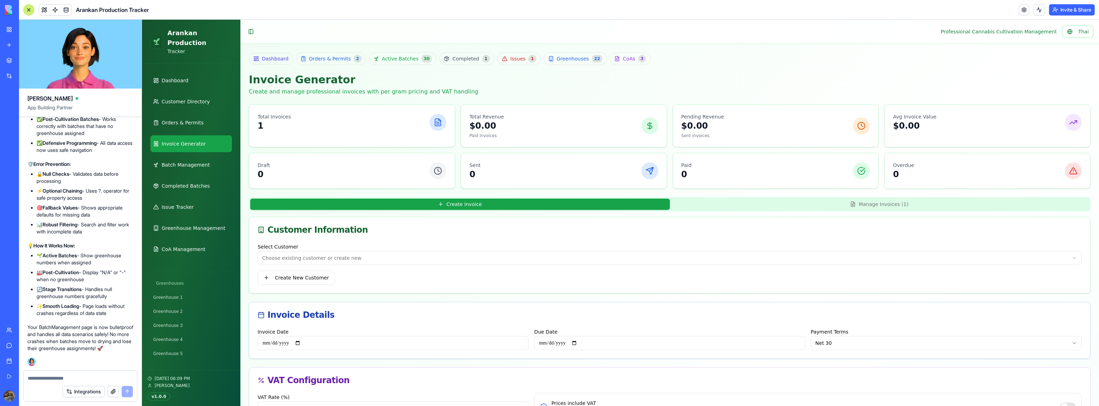
click at [192, 122] on ul "Dashboard Customer Directory Orders & Permits Invoice Generator Batch Managemen…" at bounding box center [191, 165] width 82 height 186
click at [194, 117] on link "Orders & Permits" at bounding box center [191, 122] width 82 height 17
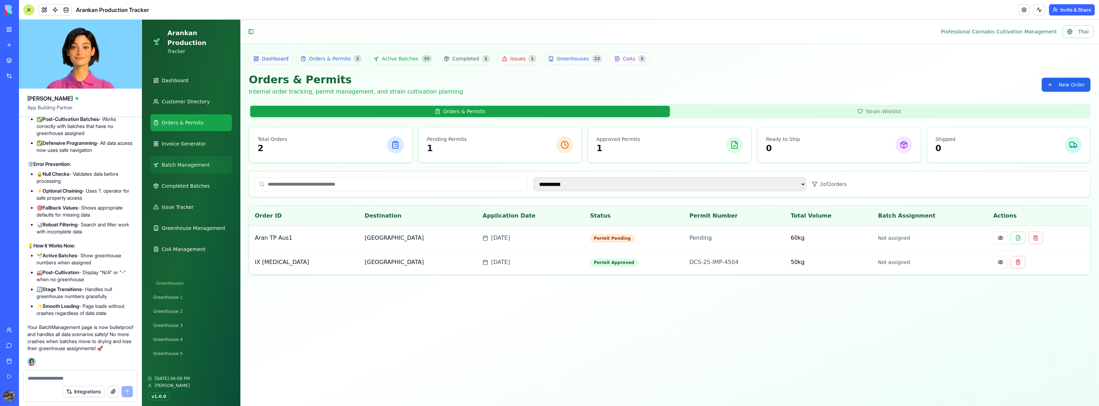
click at [196, 160] on link "Batch Management" at bounding box center [191, 164] width 82 height 17
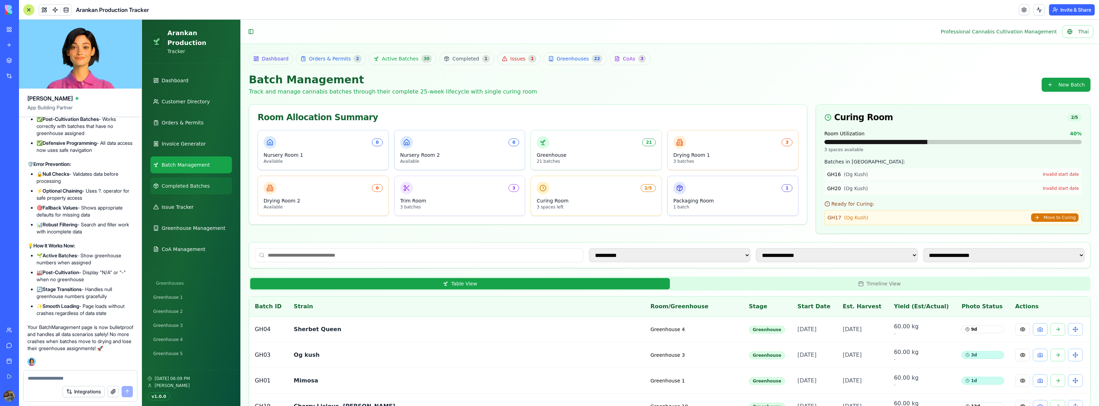
click at [199, 182] on span "Completed Batches" at bounding box center [185, 185] width 48 height 7
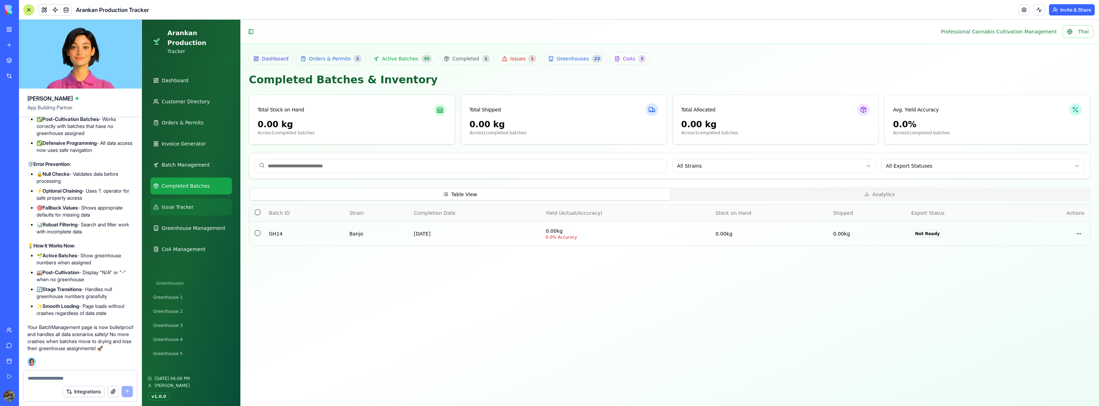
click at [201, 199] on link "Issue Tracker" at bounding box center [191, 207] width 82 height 17
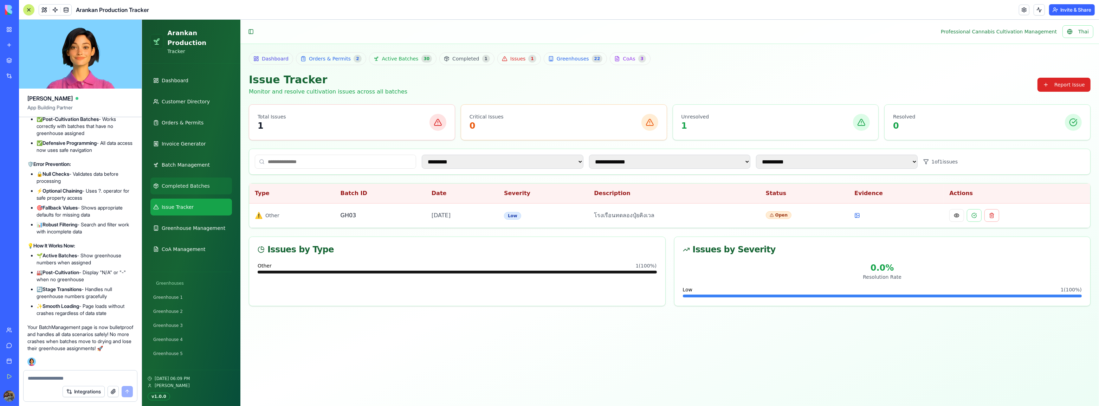
click at [203, 180] on link "Completed Batches" at bounding box center [191, 185] width 82 height 17
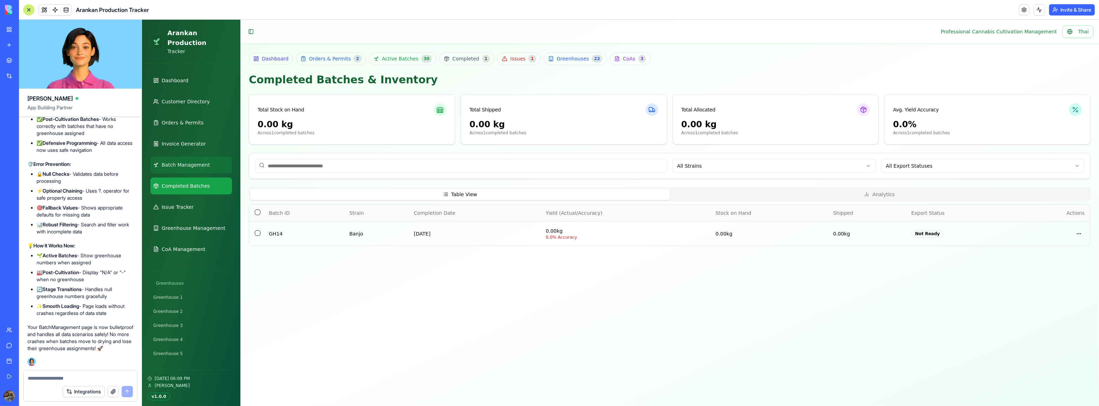
click at [198, 161] on span "Batch Management" at bounding box center [185, 164] width 48 height 7
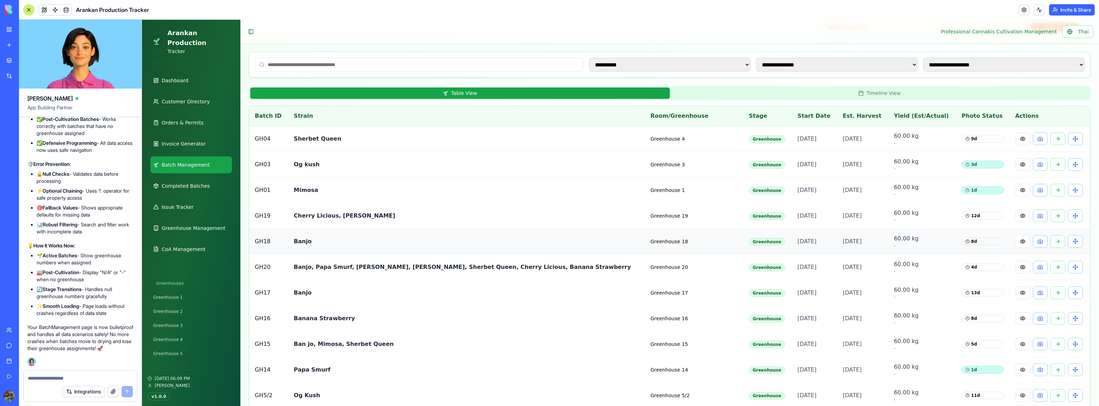
scroll to position [192, 0]
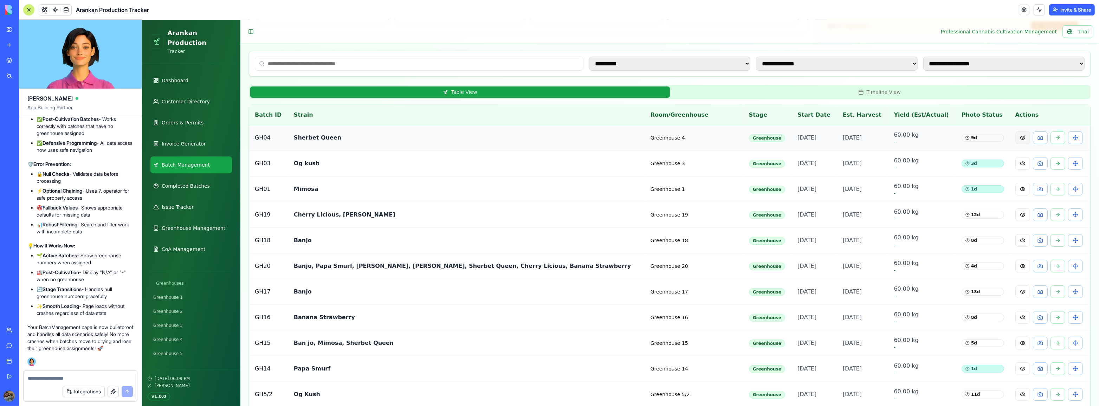
click at [967, 138] on button at bounding box center [1022, 137] width 15 height 13
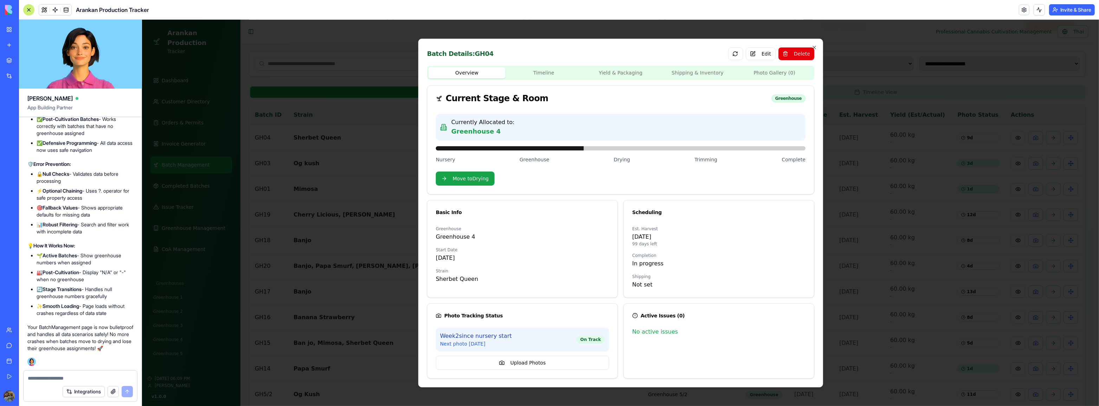
click at [812, 44] on div "Batch Details: GH04 Edit Delete Overview Timeline Yield & Packaging Shipping & …" at bounding box center [620, 213] width 405 height 349
click at [813, 45] on icon "button" at bounding box center [814, 48] width 6 height 6
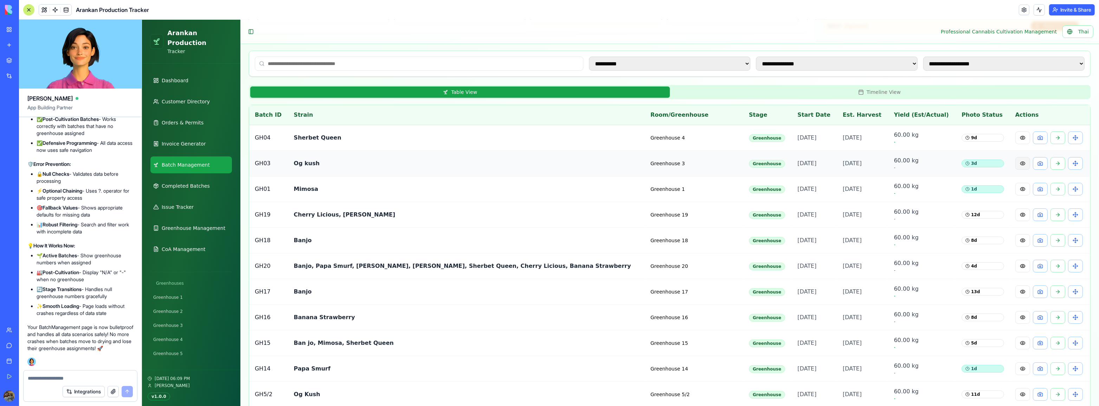
click at [967, 158] on button at bounding box center [1022, 163] width 15 height 13
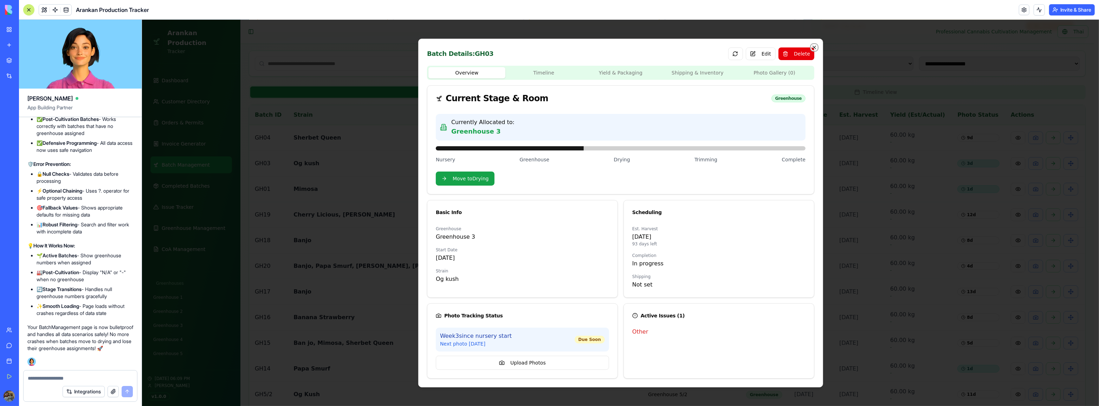
click at [816, 48] on icon "button" at bounding box center [814, 48] width 6 height 6
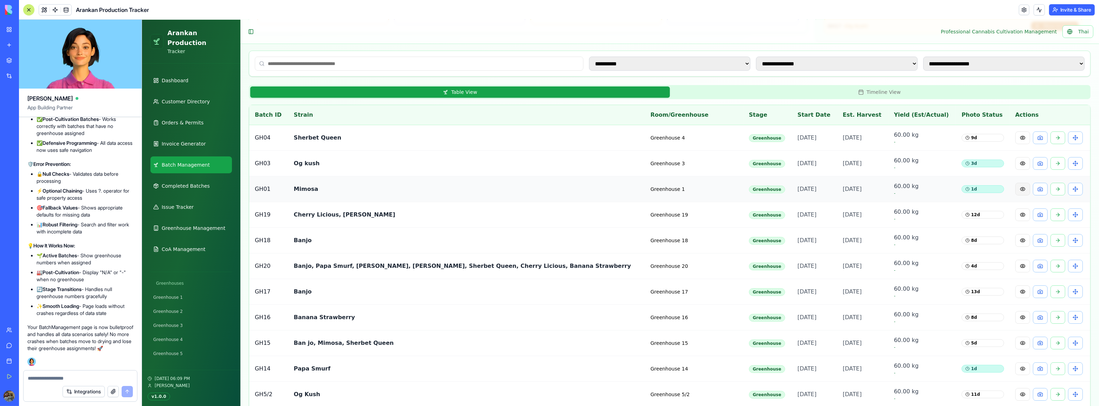
click at [967, 188] on button at bounding box center [1022, 189] width 15 height 13
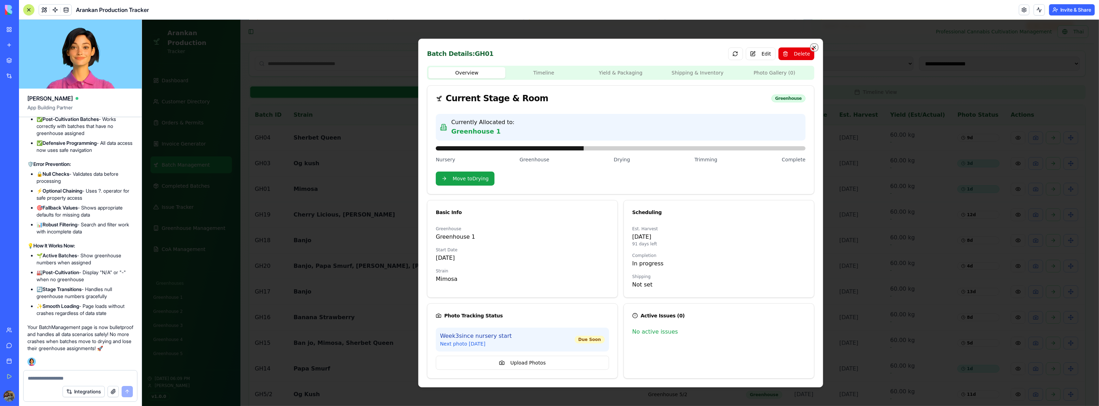
click at [816, 46] on icon "button" at bounding box center [814, 48] width 6 height 6
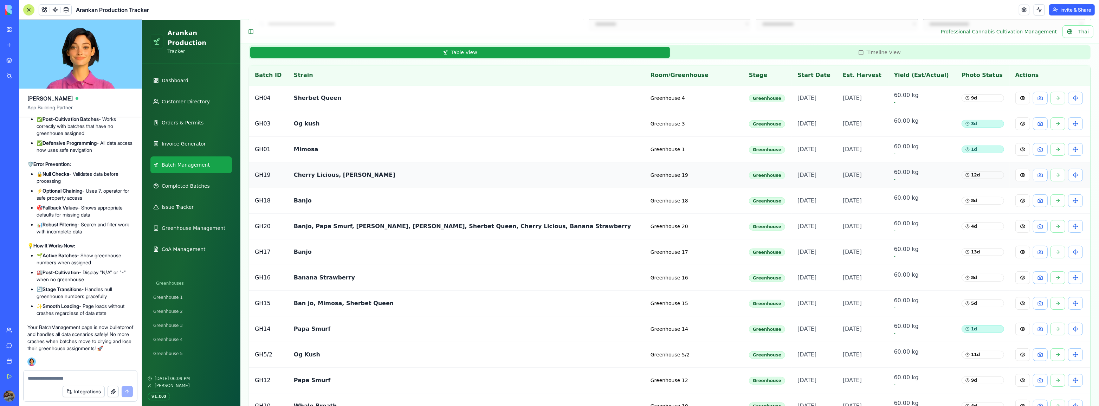
scroll to position [255, 0]
